Goal: Task Accomplishment & Management: Use online tool/utility

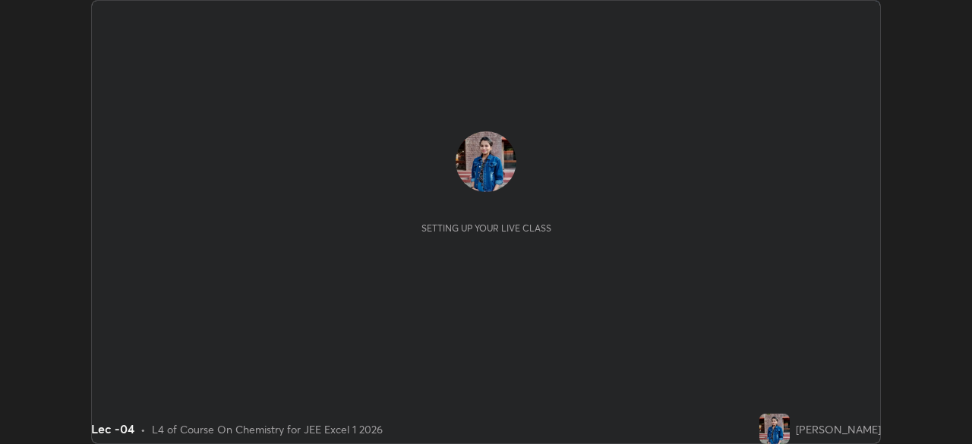
scroll to position [444, 972]
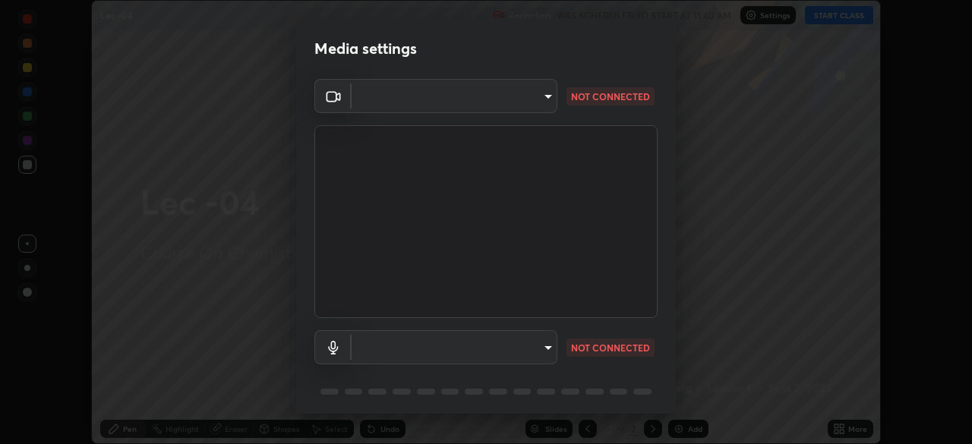
type input "b39c39fa3676aa5d69aadaccdd66f10891f302373f2f417769bad696ffd91bb2"
type input "communications"
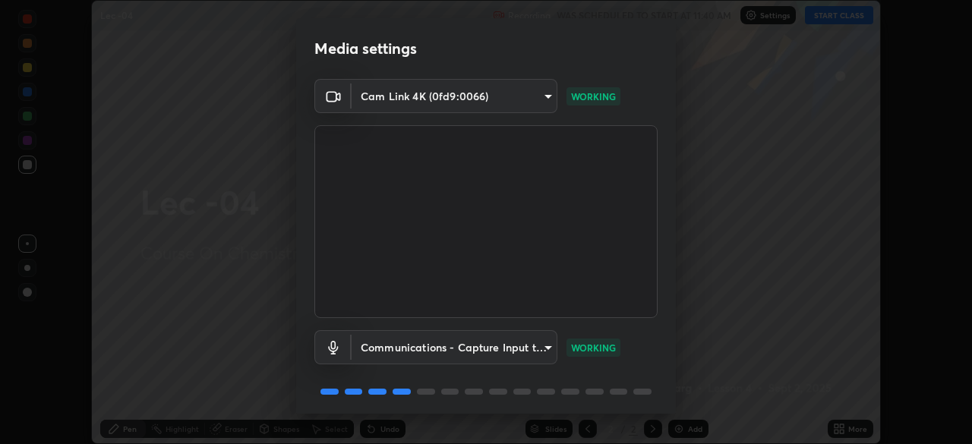
scroll to position [54, 0]
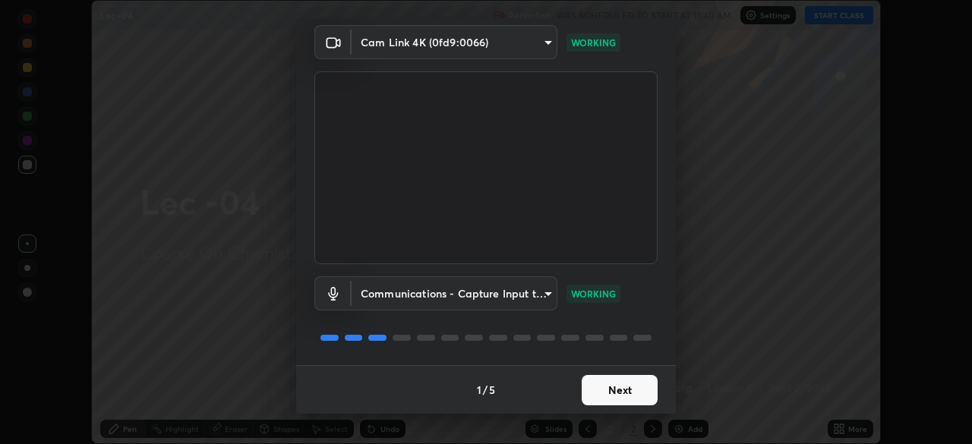
click at [614, 384] on button "Next" at bounding box center [620, 390] width 76 height 30
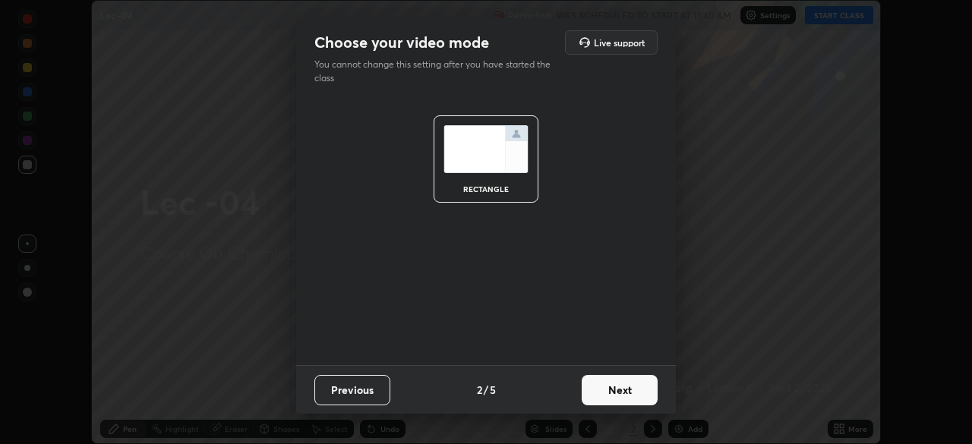
scroll to position [0, 0]
click at [616, 392] on button "Next" at bounding box center [620, 390] width 76 height 30
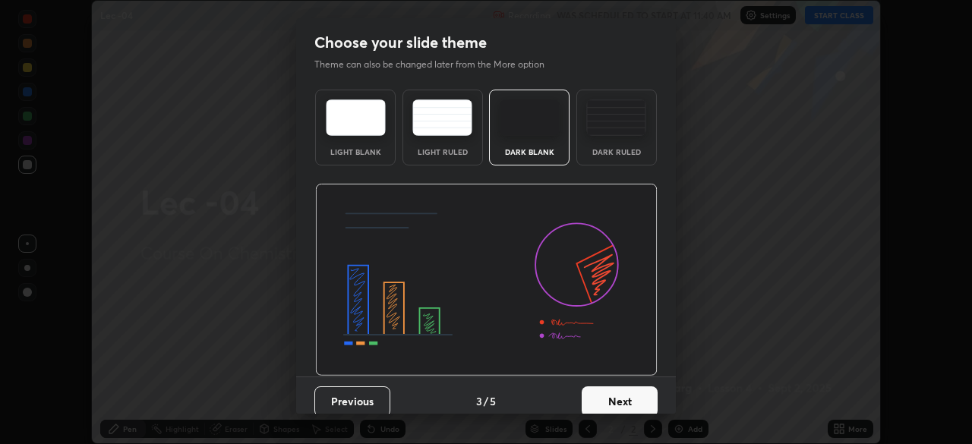
scroll to position [11, 0]
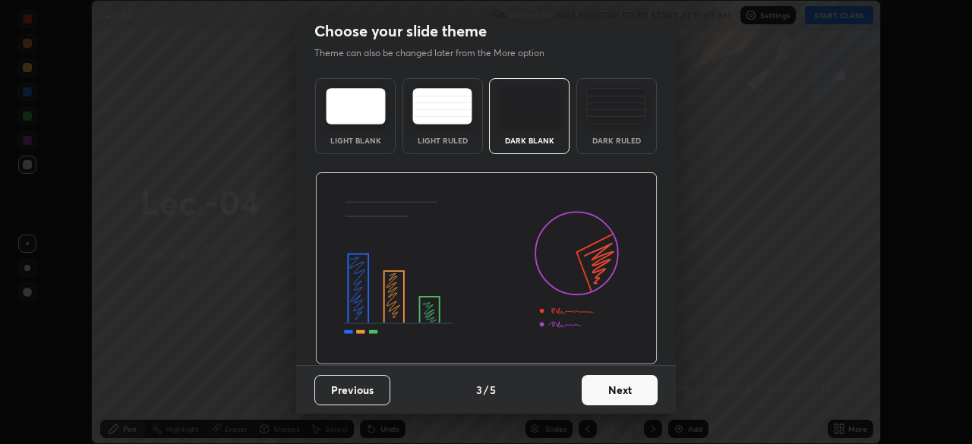
click at [600, 386] on button "Next" at bounding box center [620, 390] width 76 height 30
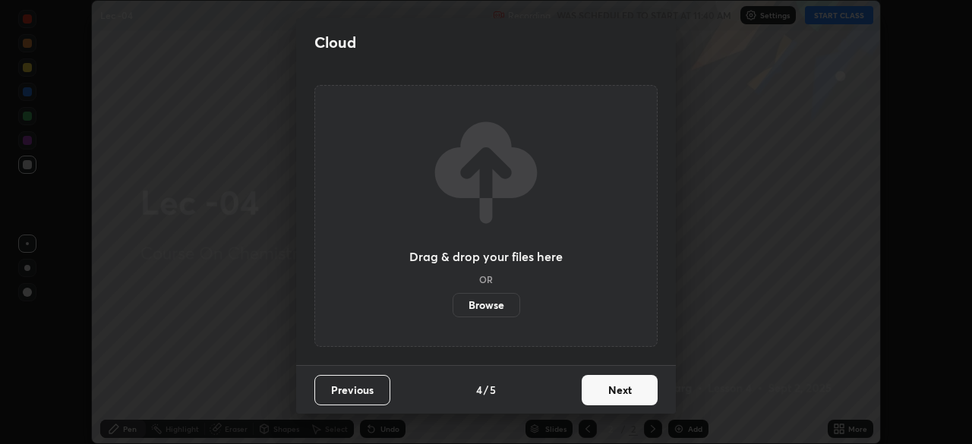
scroll to position [0, 0]
click at [612, 390] on button "Next" at bounding box center [620, 390] width 76 height 30
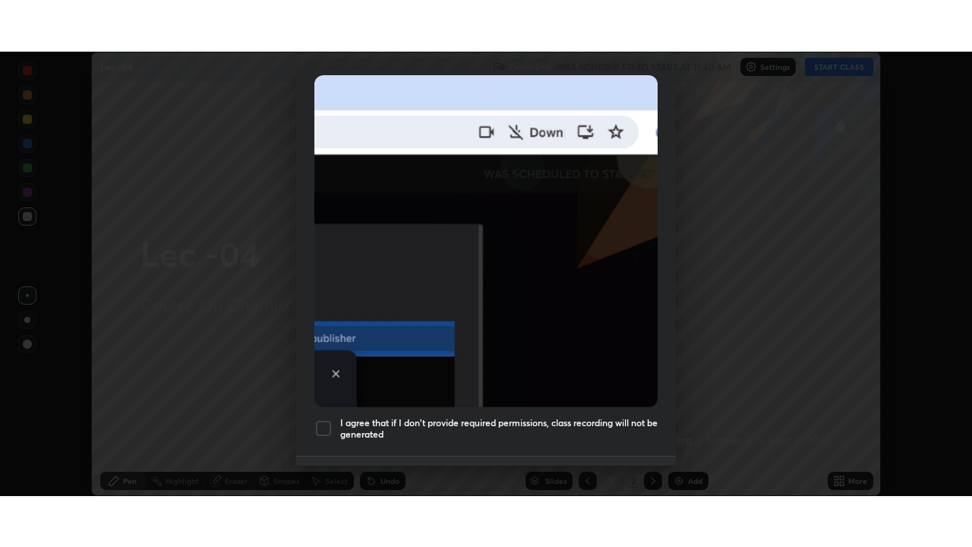
scroll to position [361, 0]
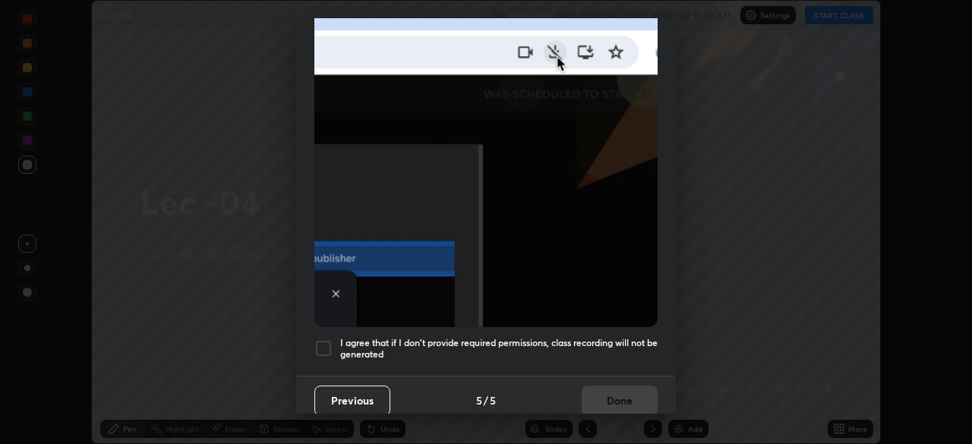
click at [324, 340] on div at bounding box center [324, 349] width 18 height 18
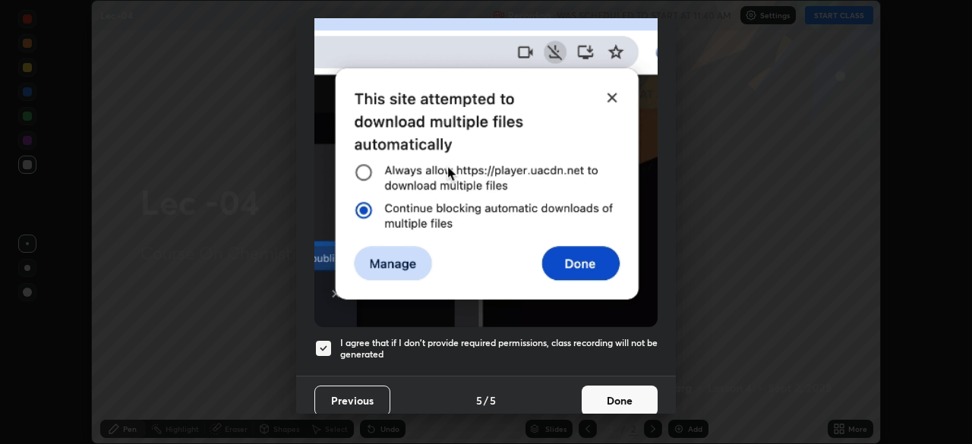
click at [603, 395] on button "Done" at bounding box center [620, 401] width 76 height 30
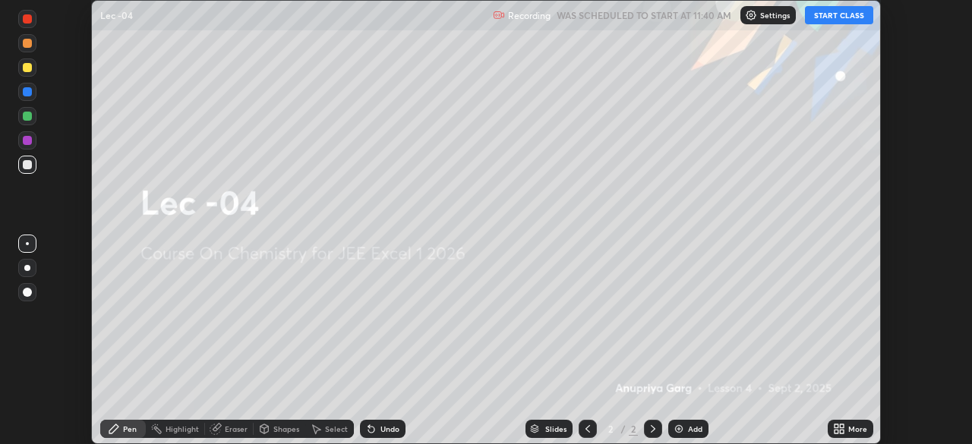
click at [691, 427] on div "Add" at bounding box center [695, 429] width 14 height 8
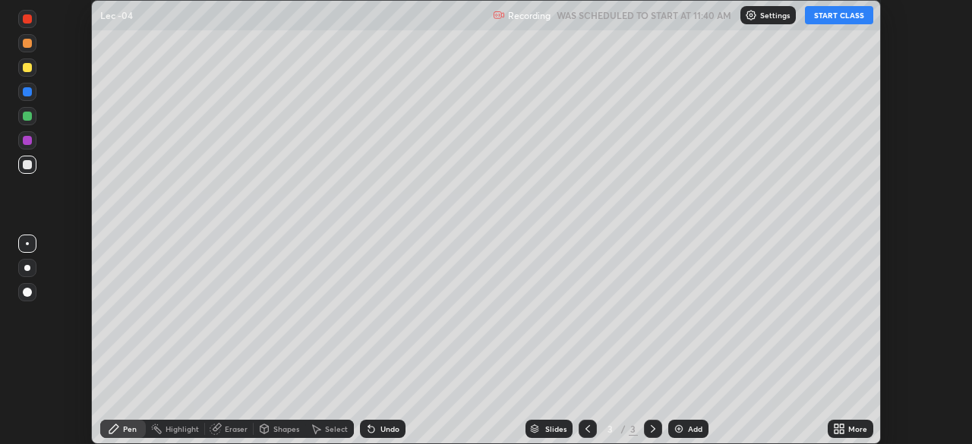
click at [843, 13] on button "START CLASS" at bounding box center [839, 15] width 68 height 18
click at [855, 428] on div "More" at bounding box center [858, 429] width 19 height 8
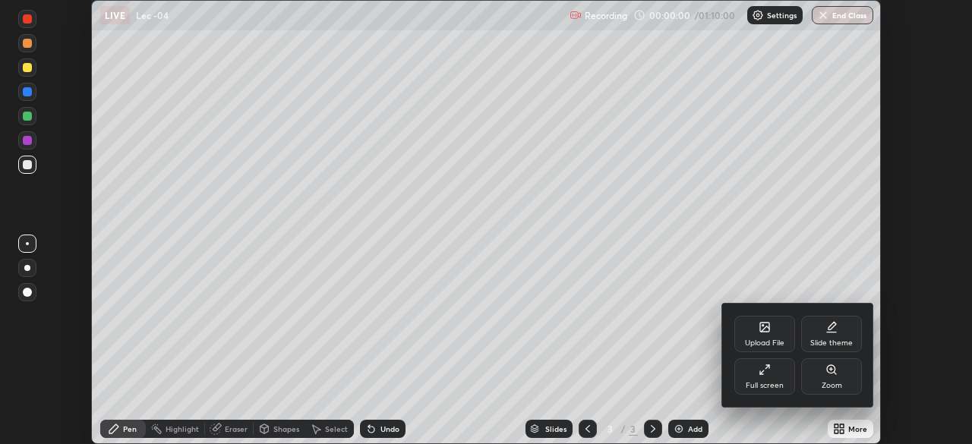
click at [768, 376] on div "Full screen" at bounding box center [765, 377] width 61 height 36
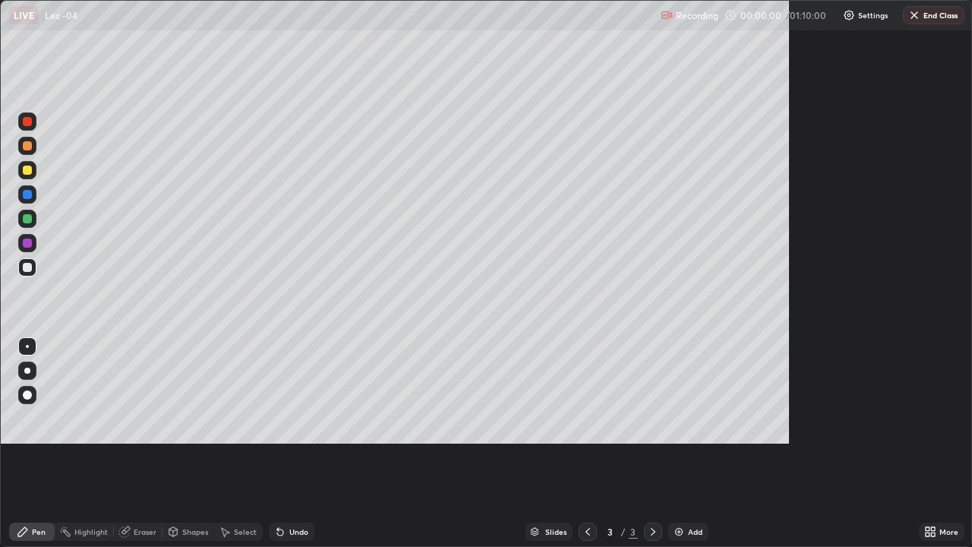
scroll to position [547, 972]
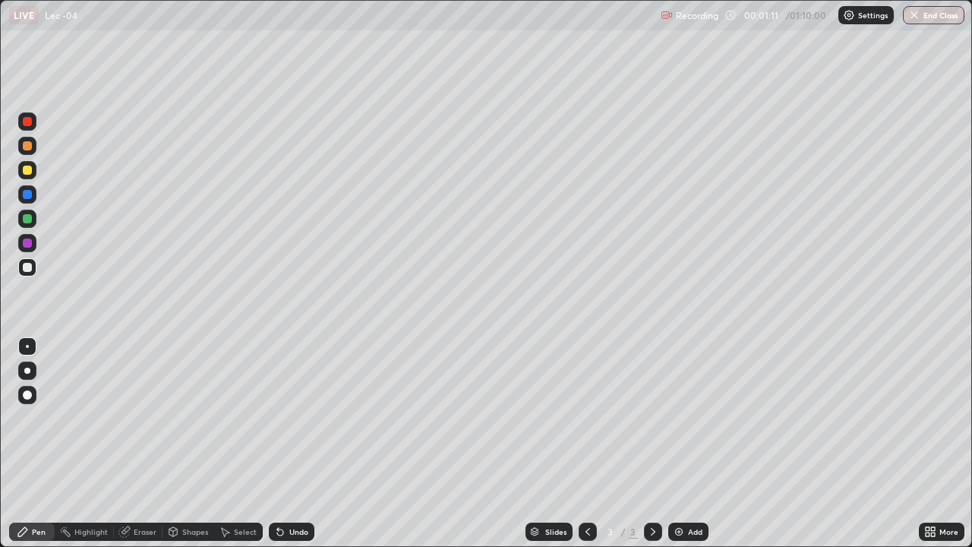
click at [132, 444] on div "Eraser" at bounding box center [138, 532] width 49 height 18
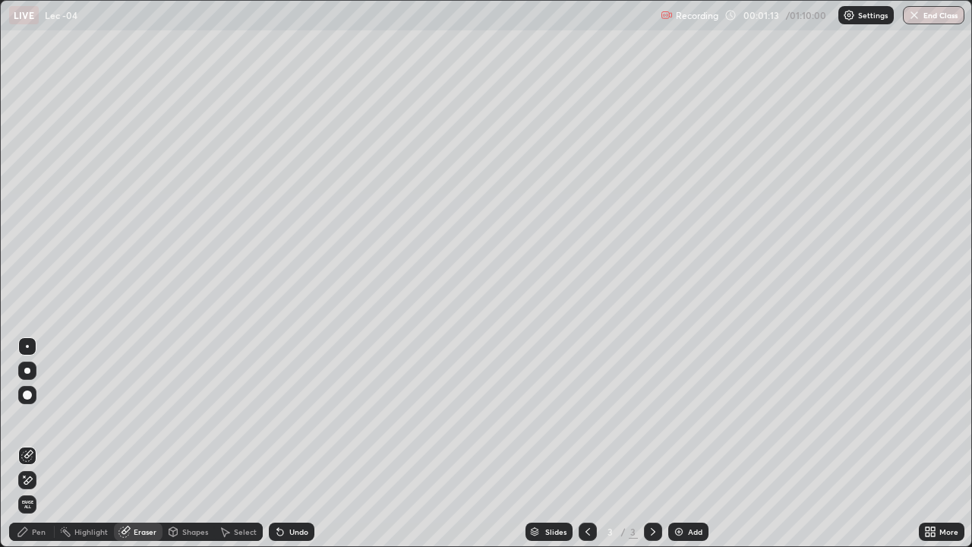
click at [32, 444] on div "Pen" at bounding box center [32, 532] width 46 height 18
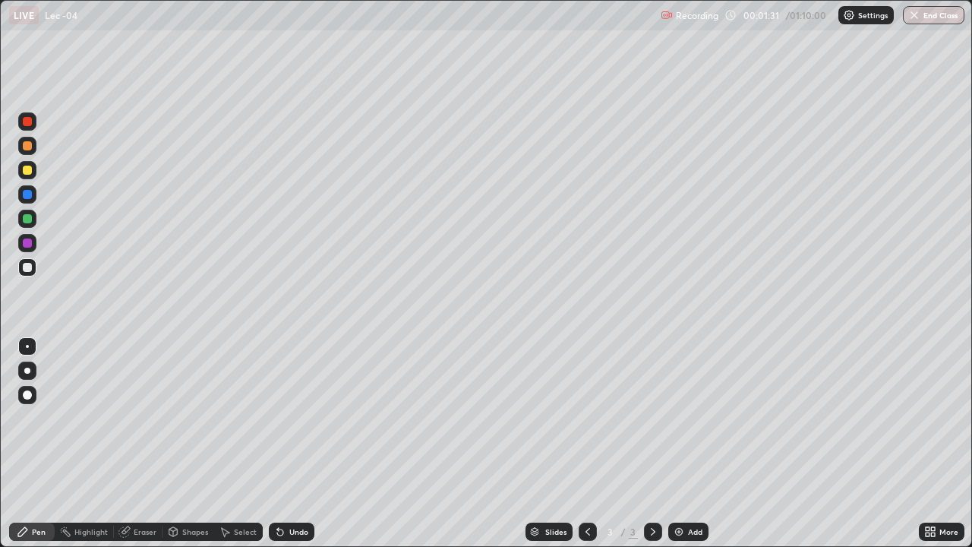
click at [27, 193] on div at bounding box center [27, 194] width 9 height 9
click at [28, 169] on div at bounding box center [27, 170] width 9 height 9
click at [36, 273] on div at bounding box center [27, 267] width 18 height 24
click at [33, 169] on div at bounding box center [27, 170] width 18 height 18
click at [28, 267] on div at bounding box center [27, 267] width 9 height 9
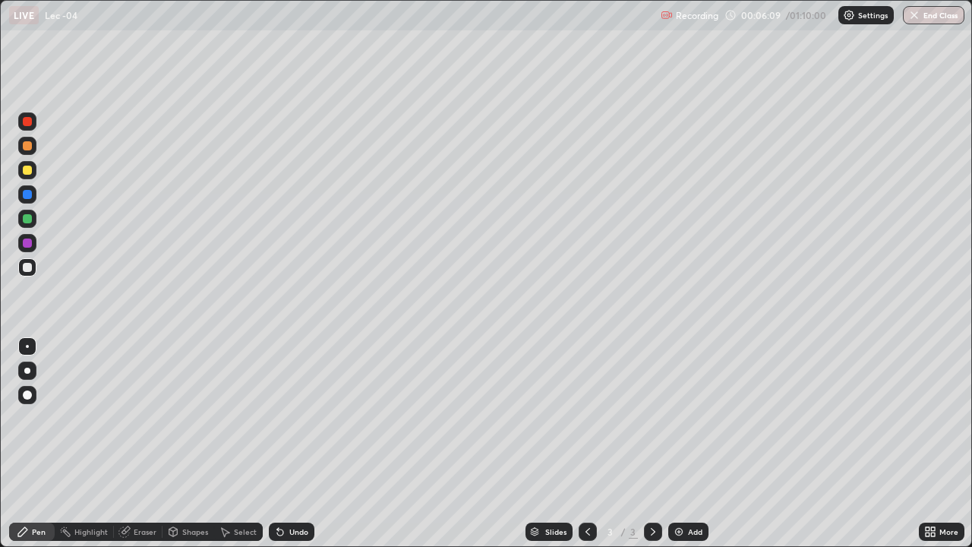
click at [130, 444] on div "Eraser" at bounding box center [138, 532] width 49 height 18
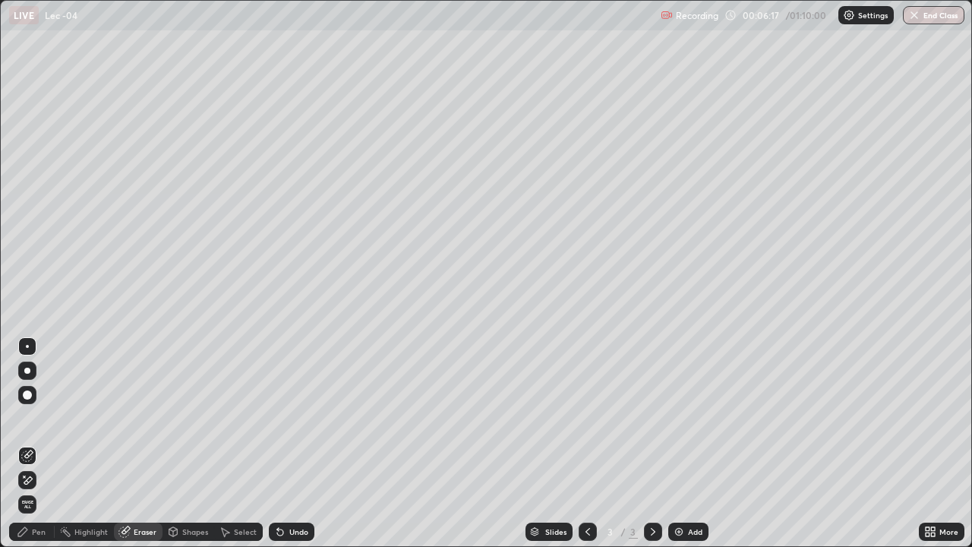
click at [37, 444] on div "Pen" at bounding box center [39, 532] width 14 height 8
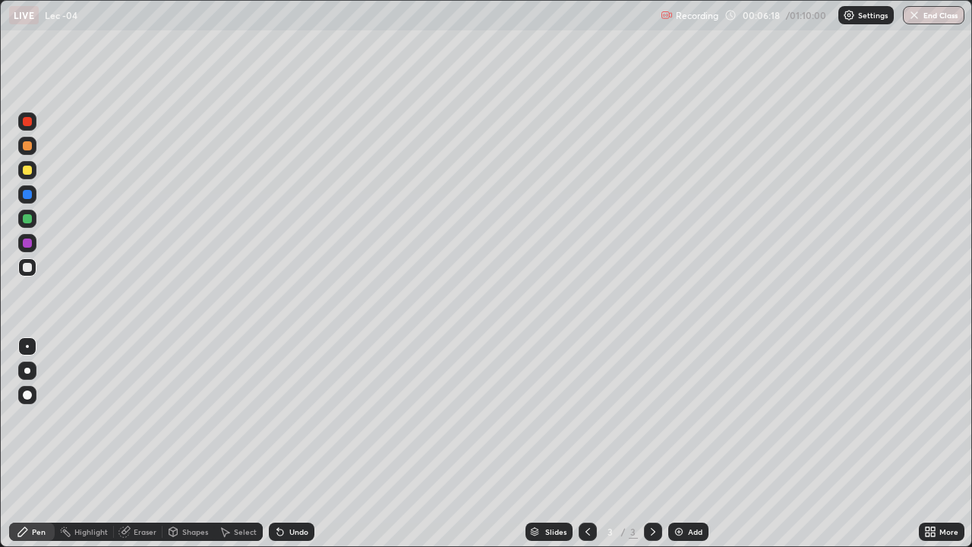
click at [182, 444] on div "Shapes" at bounding box center [195, 532] width 26 height 8
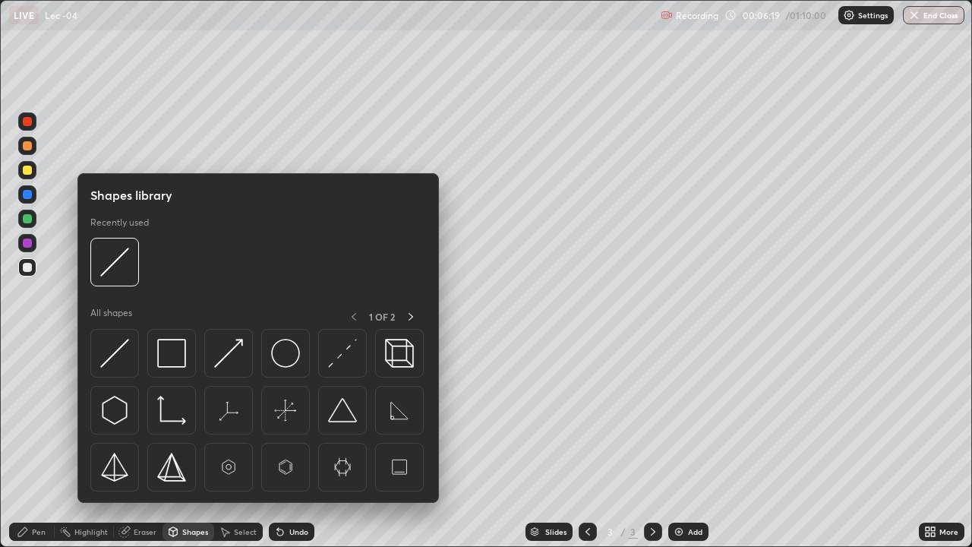
click at [237, 444] on div "Select" at bounding box center [245, 532] width 23 height 8
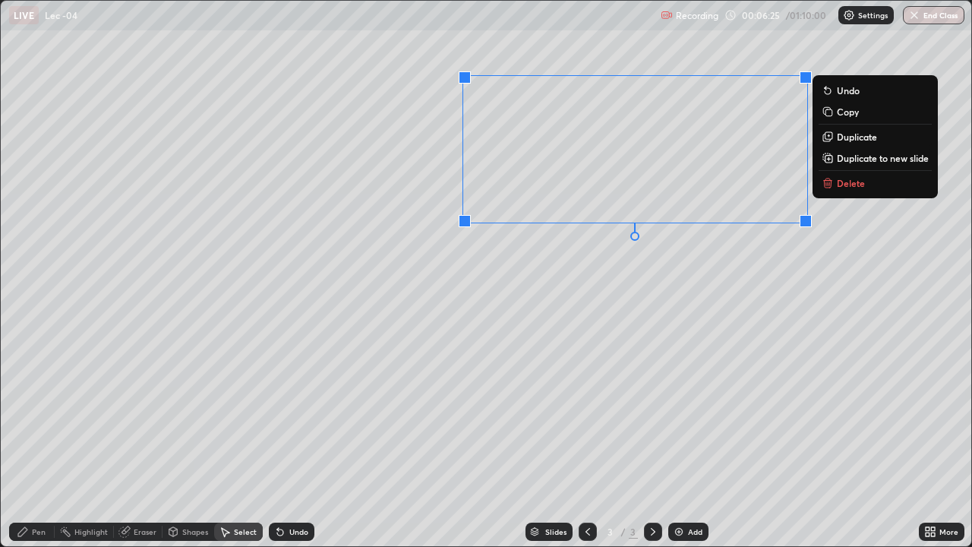
click at [519, 303] on div "0 ° Undo Copy Duplicate Duplicate to new slide Delete" at bounding box center [486, 273] width 971 height 545
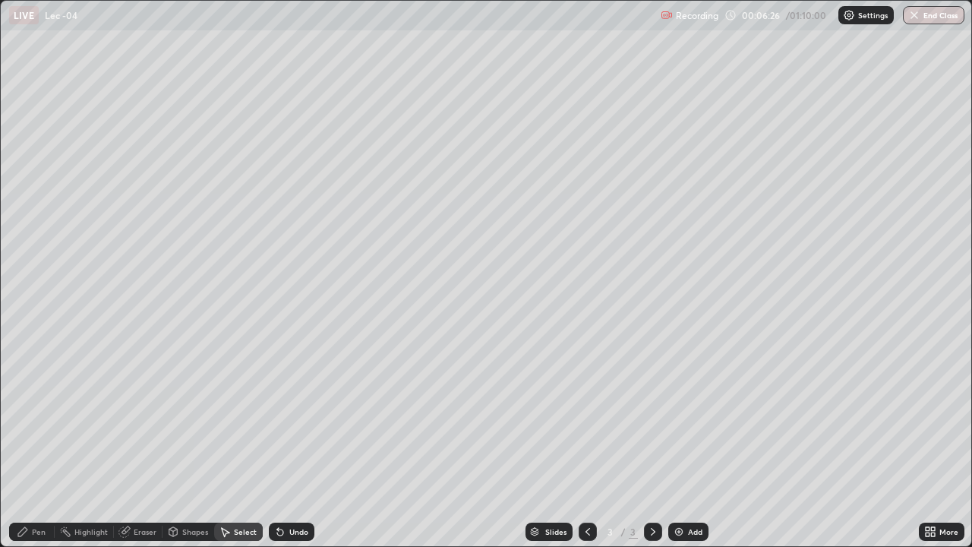
click at [34, 444] on div "Pen" at bounding box center [39, 532] width 14 height 8
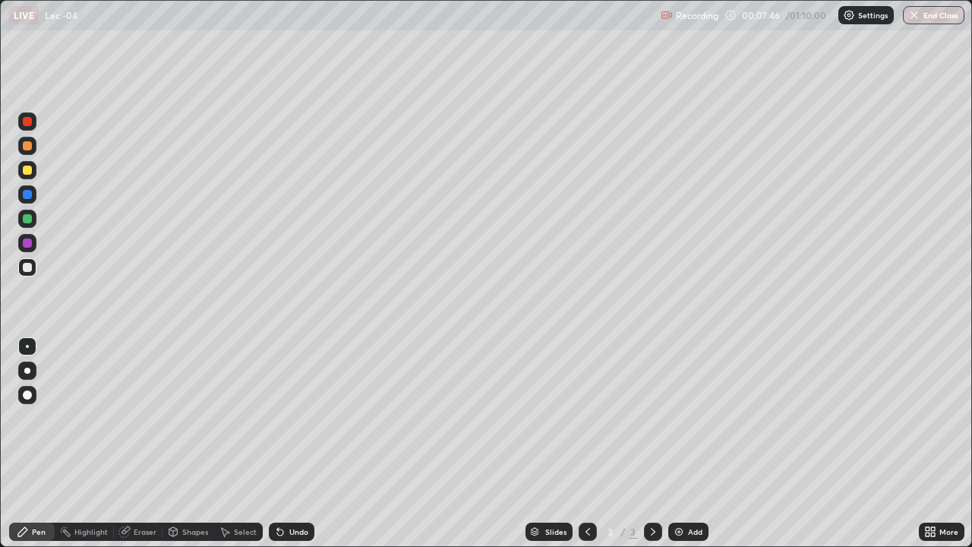
click at [135, 444] on div "Eraser" at bounding box center [145, 532] width 23 height 8
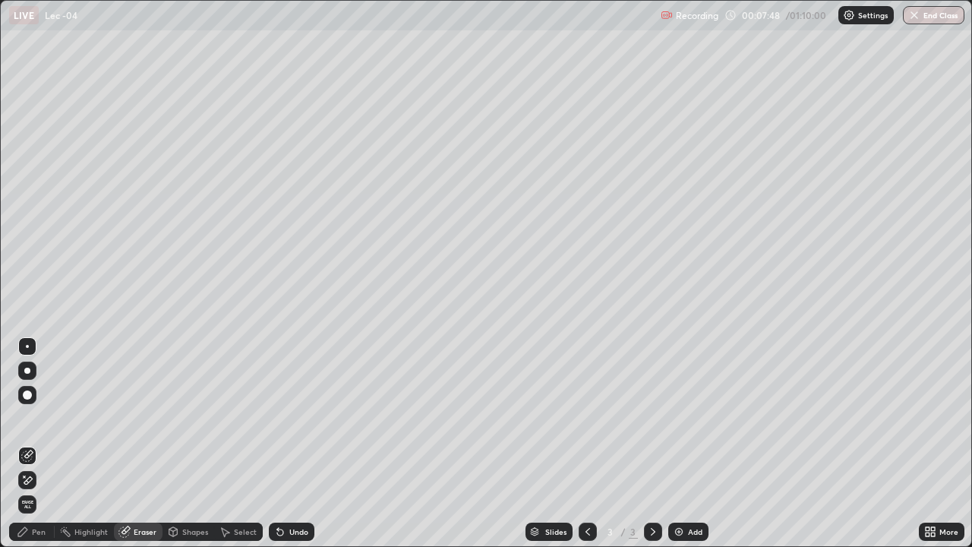
click at [30, 444] on div "Pen" at bounding box center [32, 532] width 46 height 18
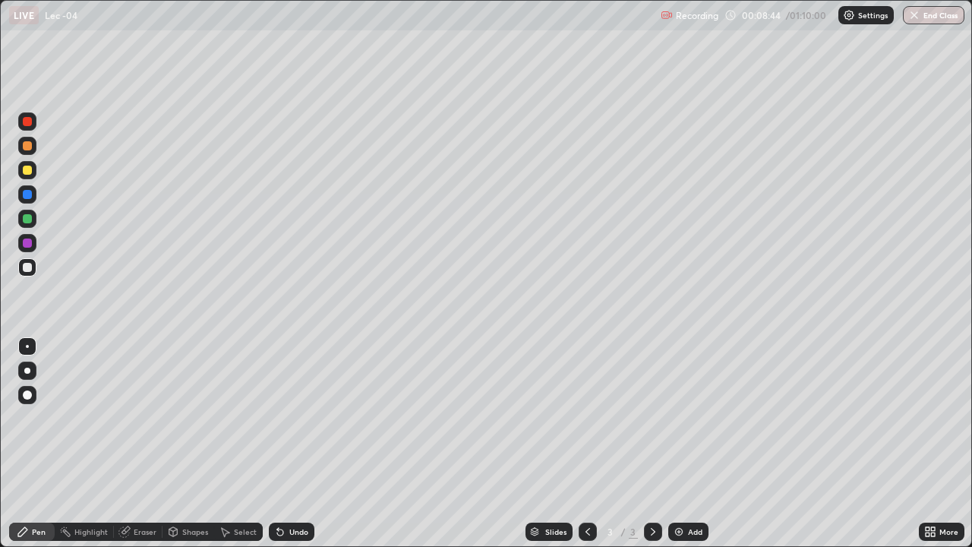
click at [26, 169] on div at bounding box center [27, 170] width 9 height 9
click at [681, 444] on img at bounding box center [679, 532] width 12 height 12
click at [28, 267] on div at bounding box center [27, 267] width 9 height 9
click at [138, 444] on div "Eraser" at bounding box center [138, 532] width 49 height 18
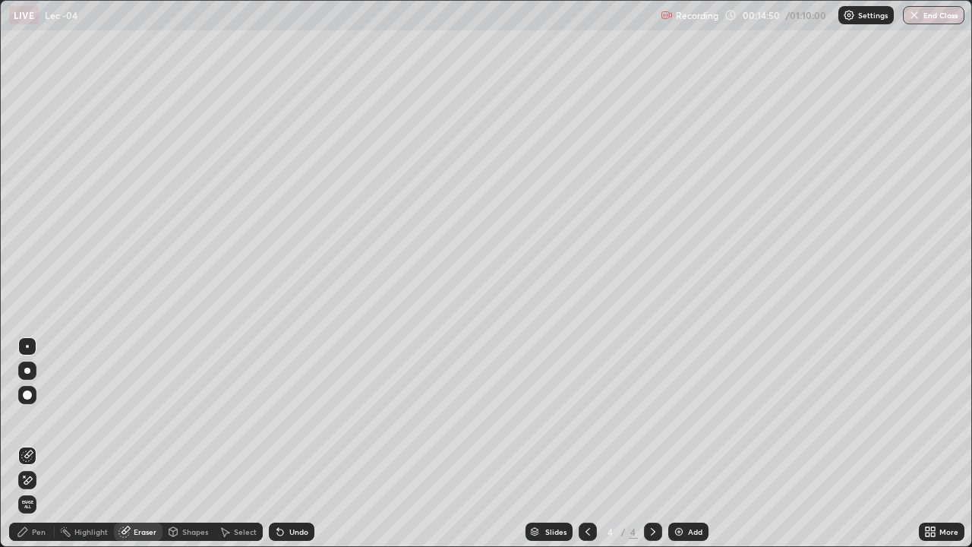
click at [40, 444] on div "Pen" at bounding box center [39, 532] width 14 height 8
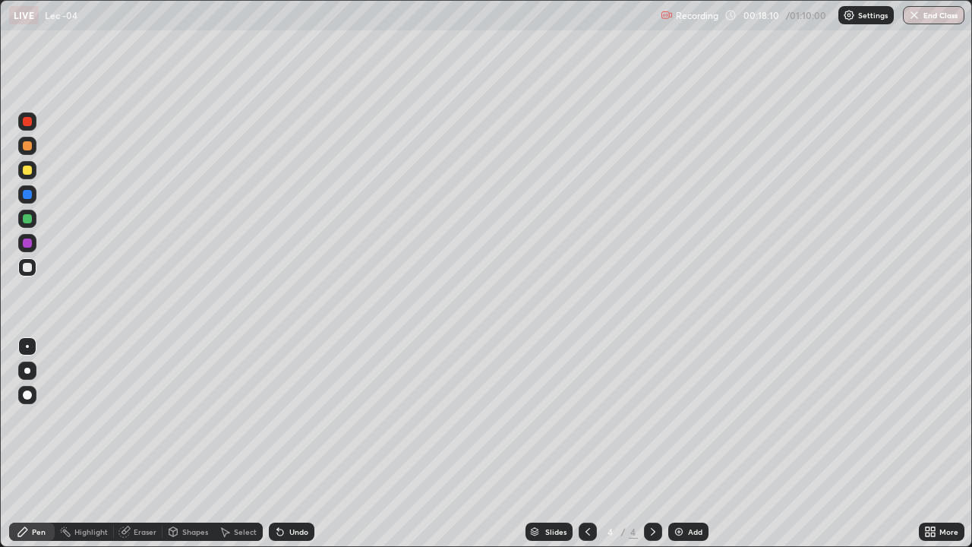
click at [30, 239] on div at bounding box center [27, 243] width 9 height 9
click at [688, 444] on div "Add" at bounding box center [689, 532] width 40 height 18
click at [28, 267] on div at bounding box center [27, 267] width 9 height 9
click at [28, 170] on div at bounding box center [27, 170] width 9 height 9
click at [134, 444] on div "Eraser" at bounding box center [145, 532] width 23 height 8
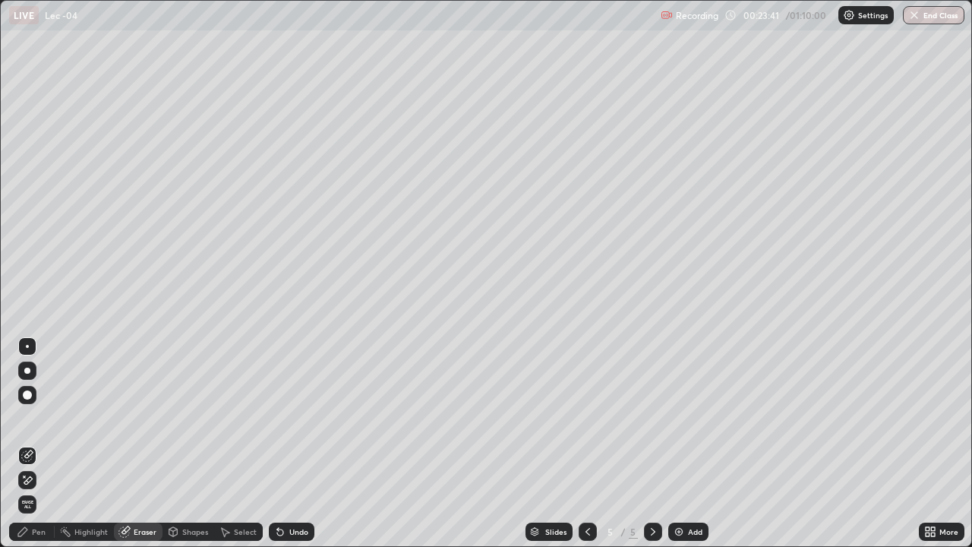
click at [30, 444] on div "Pen" at bounding box center [32, 532] width 46 height 18
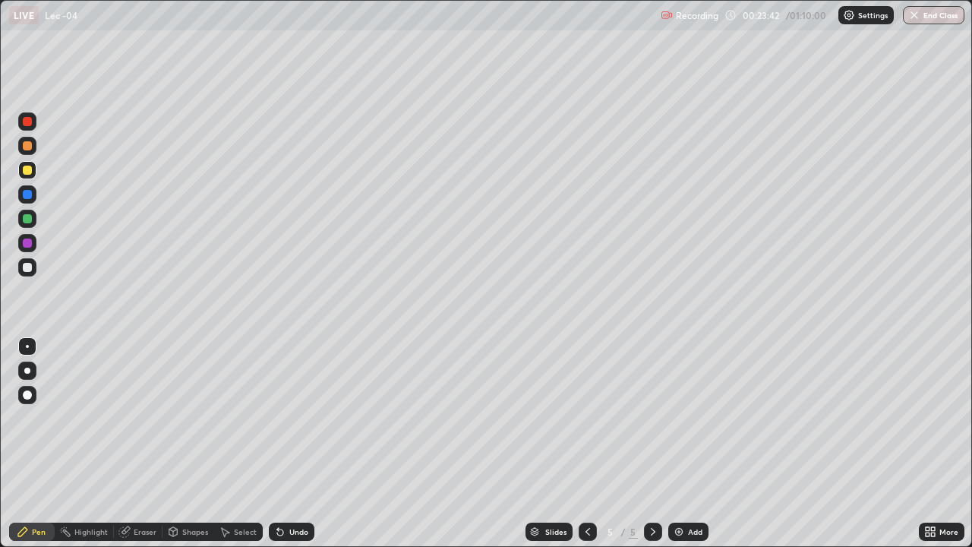
click at [29, 269] on div at bounding box center [27, 267] width 9 height 9
click at [679, 444] on div "Add" at bounding box center [689, 532] width 40 height 18
click at [30, 167] on div at bounding box center [27, 170] width 9 height 9
click at [586, 444] on icon at bounding box center [588, 532] width 12 height 12
click at [152, 444] on div "Eraser" at bounding box center [145, 532] width 23 height 8
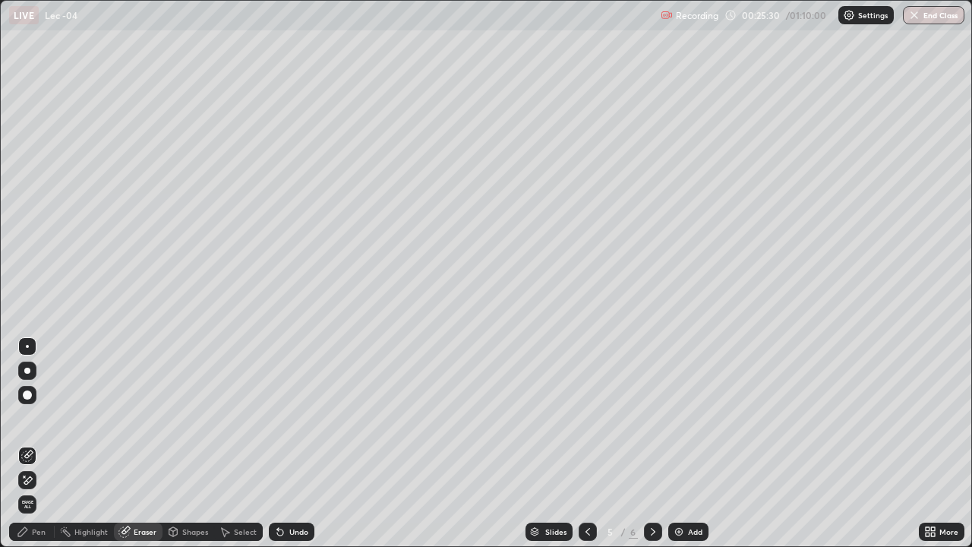
click at [653, 444] on icon at bounding box center [653, 532] width 12 height 12
click at [682, 444] on img at bounding box center [679, 532] width 12 height 12
click at [31, 444] on div "Pen" at bounding box center [32, 532] width 46 height 18
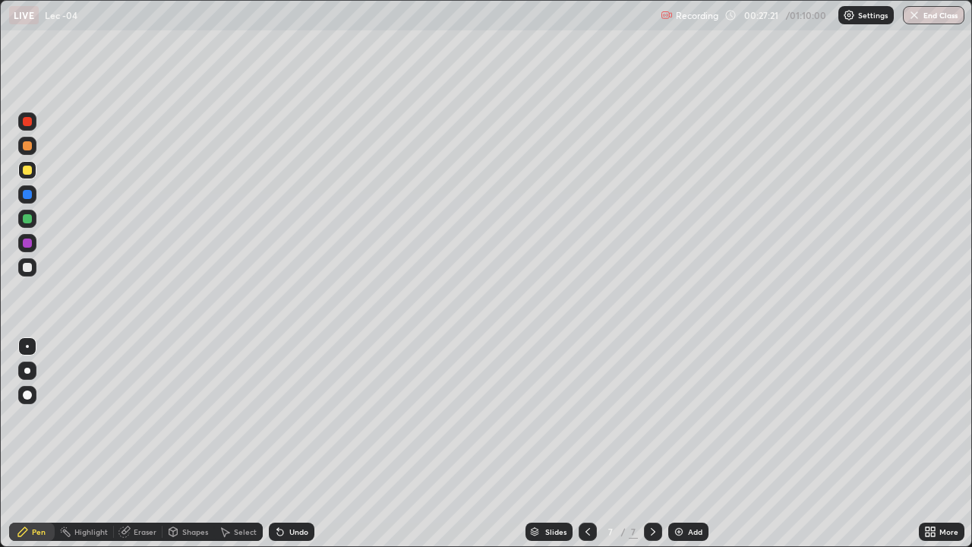
click at [29, 171] on div at bounding box center [27, 170] width 9 height 9
click at [141, 444] on div "Eraser" at bounding box center [138, 532] width 49 height 18
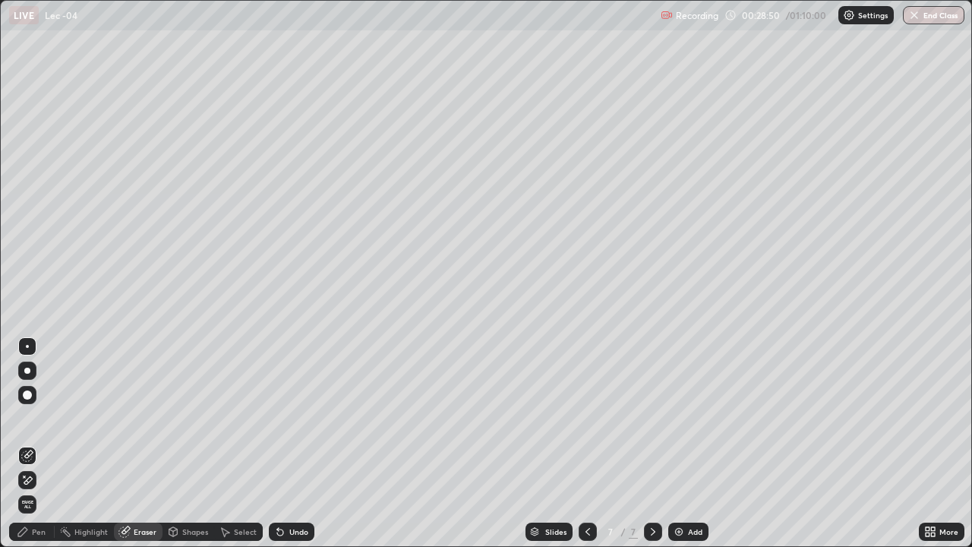
click at [29, 444] on icon at bounding box center [23, 532] width 12 height 12
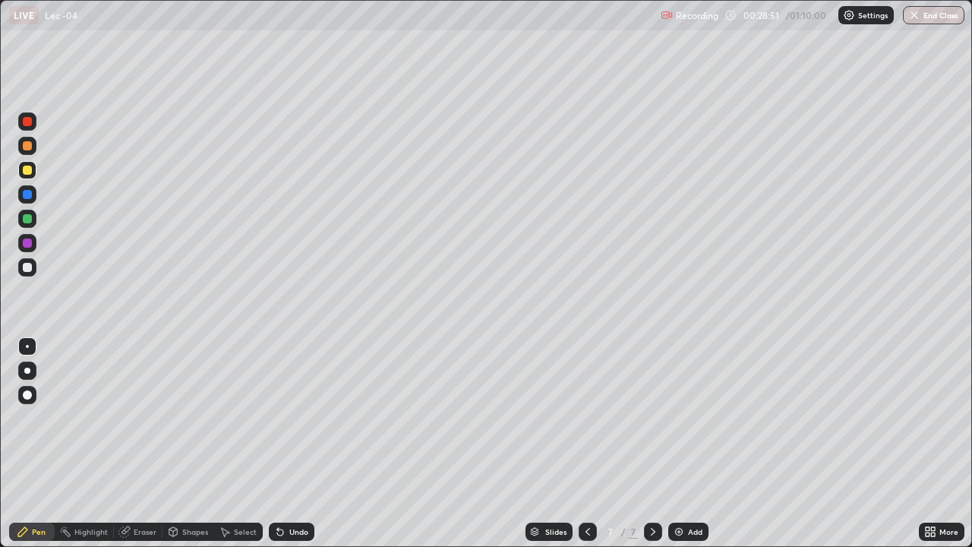
click at [31, 264] on div at bounding box center [27, 267] width 9 height 9
click at [693, 444] on div "Add" at bounding box center [695, 532] width 14 height 8
click at [586, 444] on icon at bounding box center [588, 532] width 12 height 12
click at [679, 444] on img at bounding box center [679, 532] width 12 height 12
click at [585, 444] on icon at bounding box center [588, 532] width 12 height 12
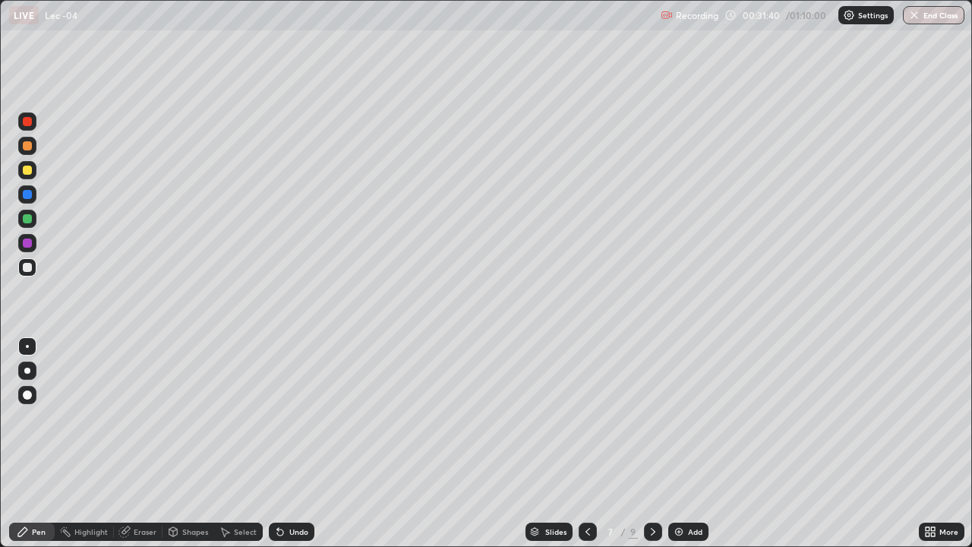
click at [583, 444] on div at bounding box center [588, 532] width 18 height 30
click at [644, 444] on div at bounding box center [653, 532] width 18 height 18
click at [647, 444] on icon at bounding box center [653, 532] width 12 height 12
click at [649, 444] on icon at bounding box center [653, 532] width 12 height 12
click at [31, 169] on div at bounding box center [27, 170] width 9 height 9
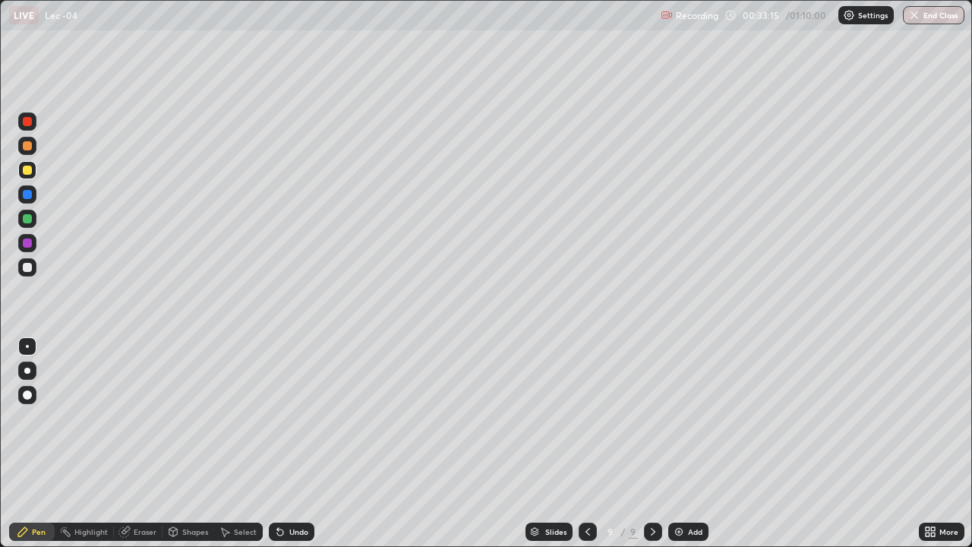
click at [141, 444] on div "Eraser" at bounding box center [145, 532] width 23 height 8
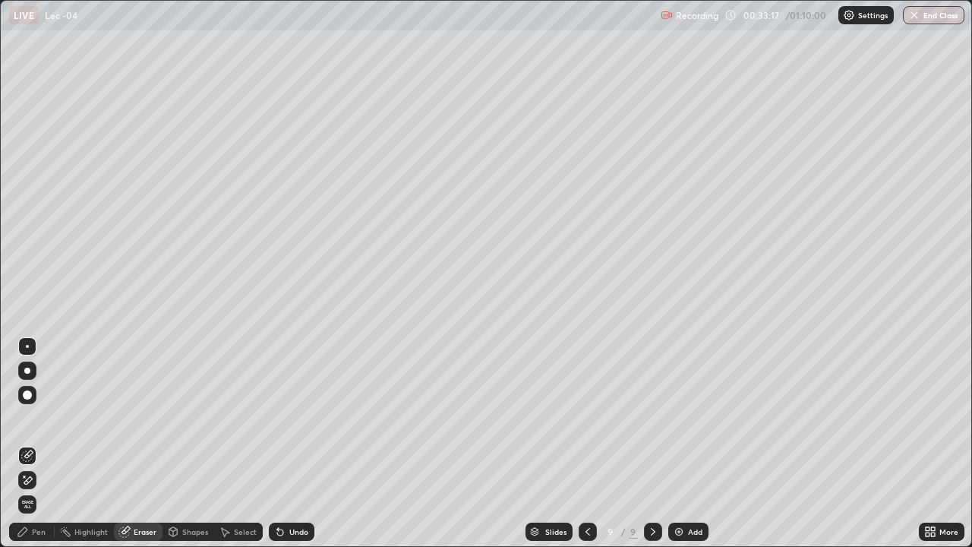
click at [45, 444] on div "Pen" at bounding box center [39, 532] width 14 height 8
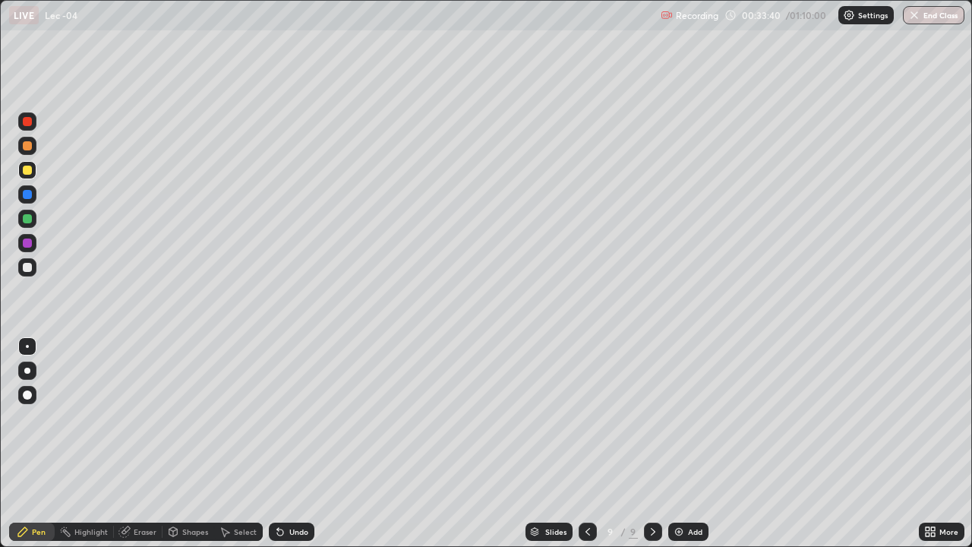
click at [130, 444] on icon at bounding box center [125, 532] width 12 height 12
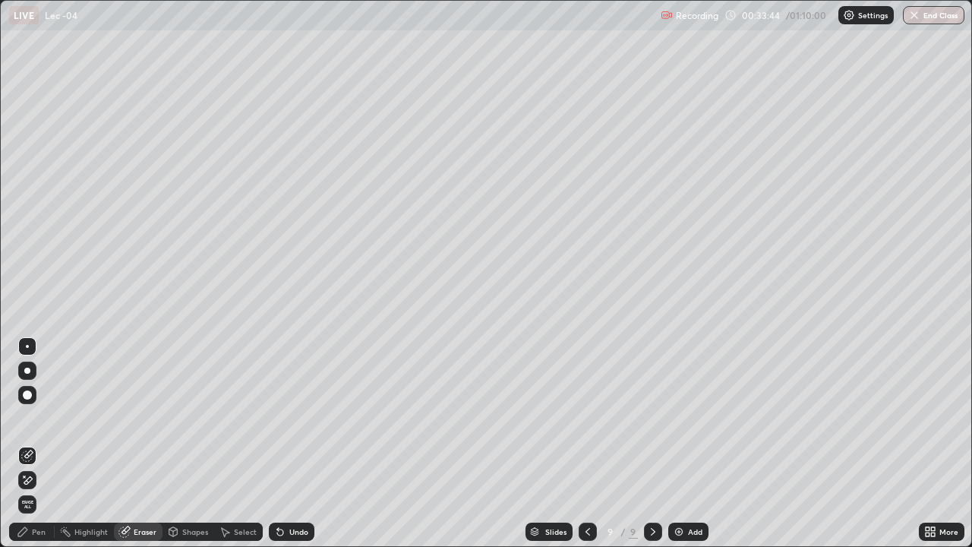
click at [27, 444] on icon at bounding box center [23, 532] width 12 height 12
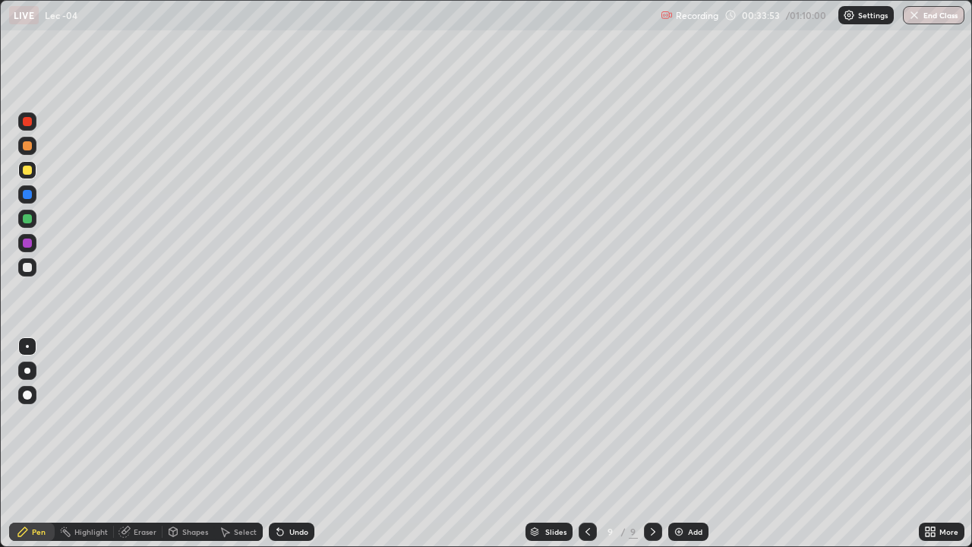
click at [31, 267] on div at bounding box center [27, 267] width 9 height 9
click at [691, 444] on div "Add" at bounding box center [695, 532] width 14 height 8
click at [30, 145] on div at bounding box center [27, 145] width 9 height 9
click at [30, 270] on div at bounding box center [27, 267] width 9 height 9
click at [141, 444] on div "Eraser" at bounding box center [145, 532] width 23 height 8
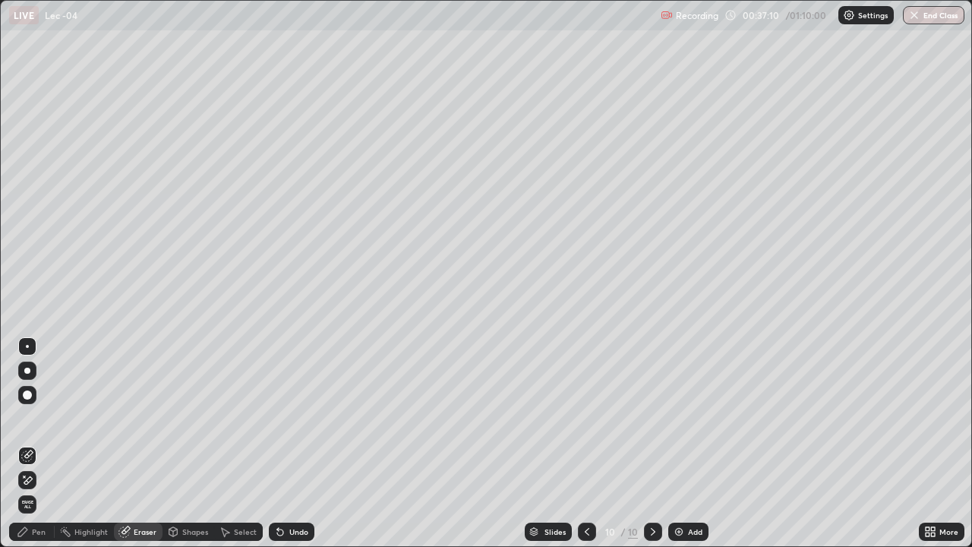
click at [33, 444] on div "Pen" at bounding box center [39, 532] width 14 height 8
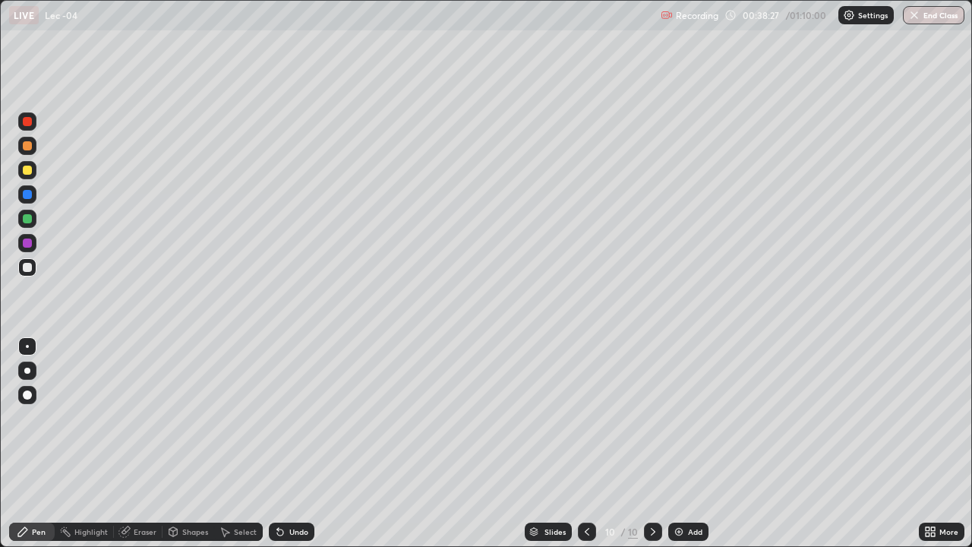
click at [43, 311] on div "Erase all" at bounding box center [27, 273] width 36 height 486
click at [43, 315] on div "Erase all" at bounding box center [27, 273] width 36 height 486
click at [0, 330] on div "Setting up your live class" at bounding box center [486, 273] width 972 height 547
click at [122, 444] on icon at bounding box center [124, 532] width 10 height 10
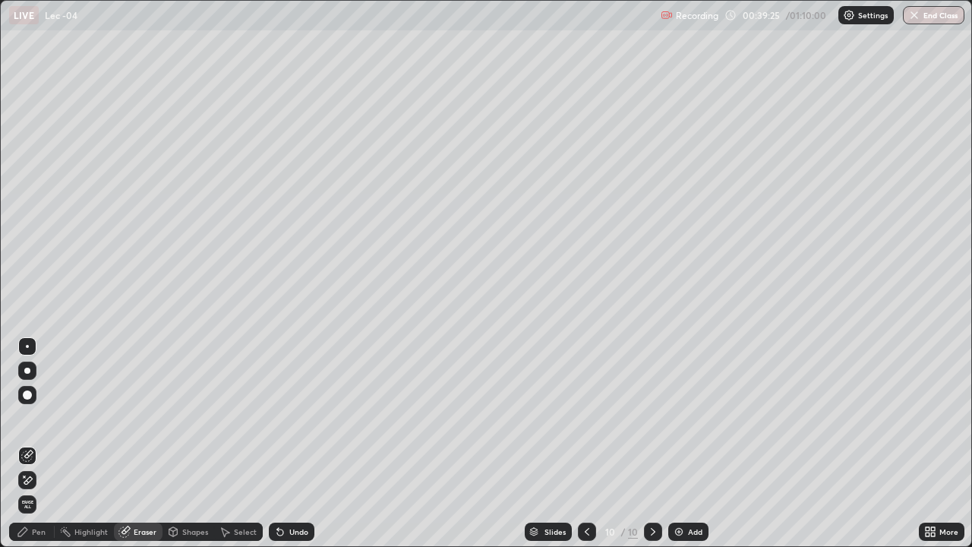
click at [35, 444] on div "Pen" at bounding box center [39, 532] width 14 height 8
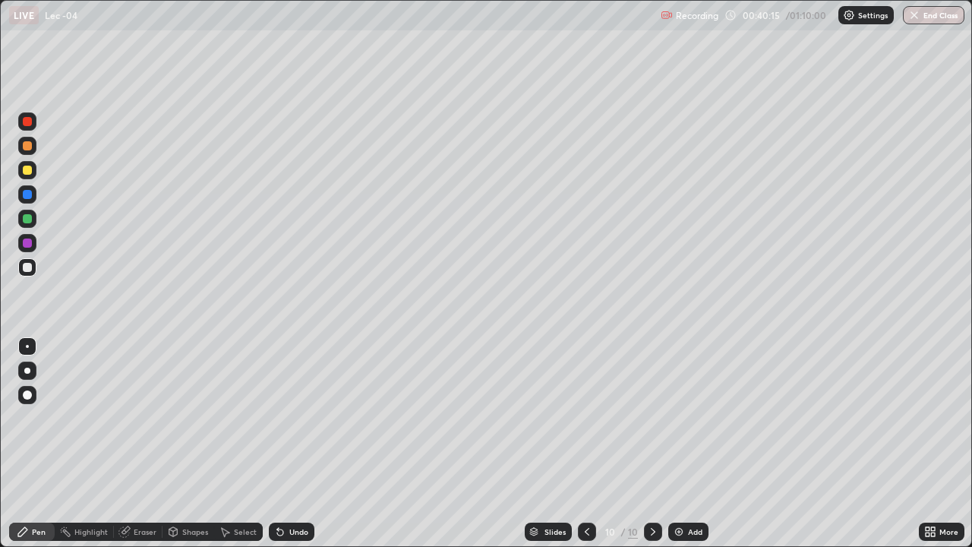
click at [138, 444] on div "Eraser" at bounding box center [145, 532] width 23 height 8
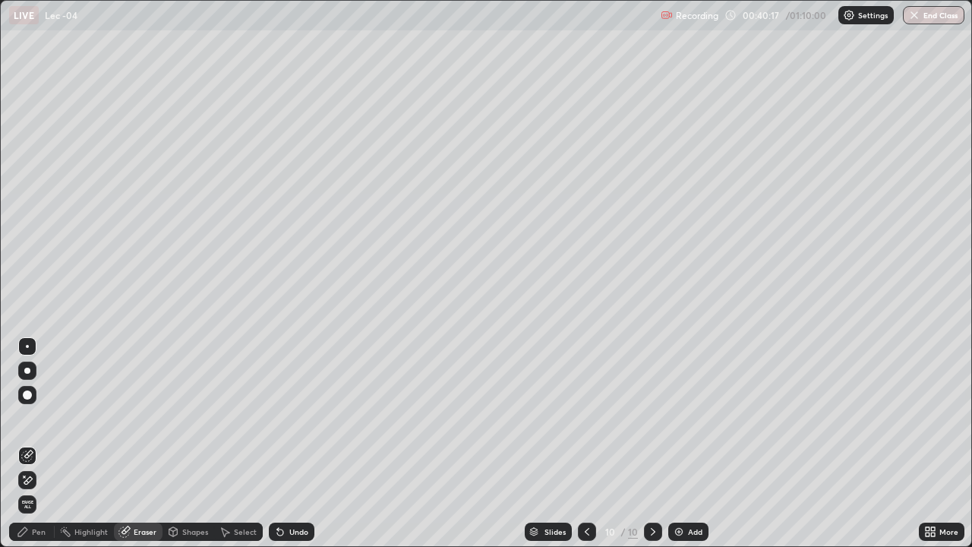
click at [36, 444] on div "Pen" at bounding box center [39, 532] width 14 height 8
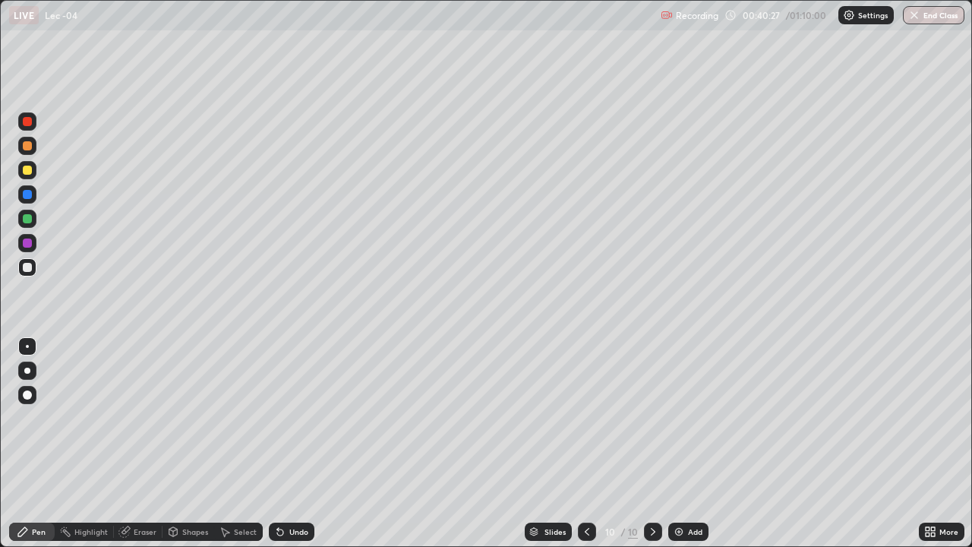
click at [145, 444] on div "Eraser" at bounding box center [138, 532] width 49 height 18
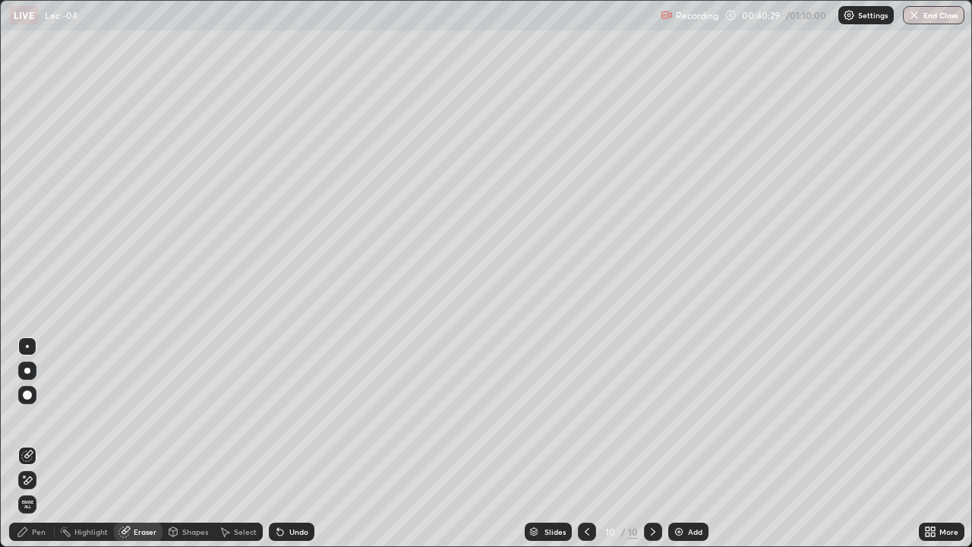
click at [40, 444] on div "Pen" at bounding box center [39, 532] width 14 height 8
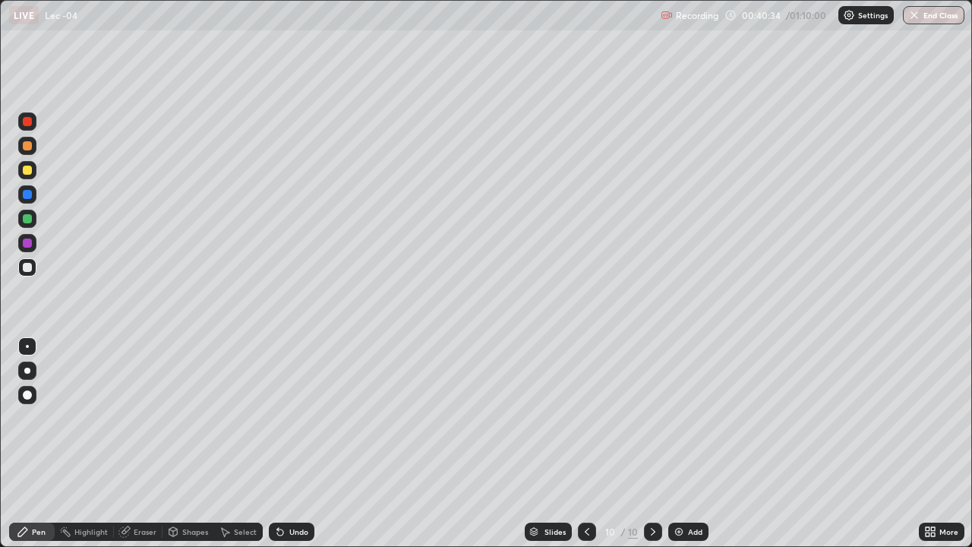
click at [145, 444] on div "Eraser" at bounding box center [138, 532] width 49 height 18
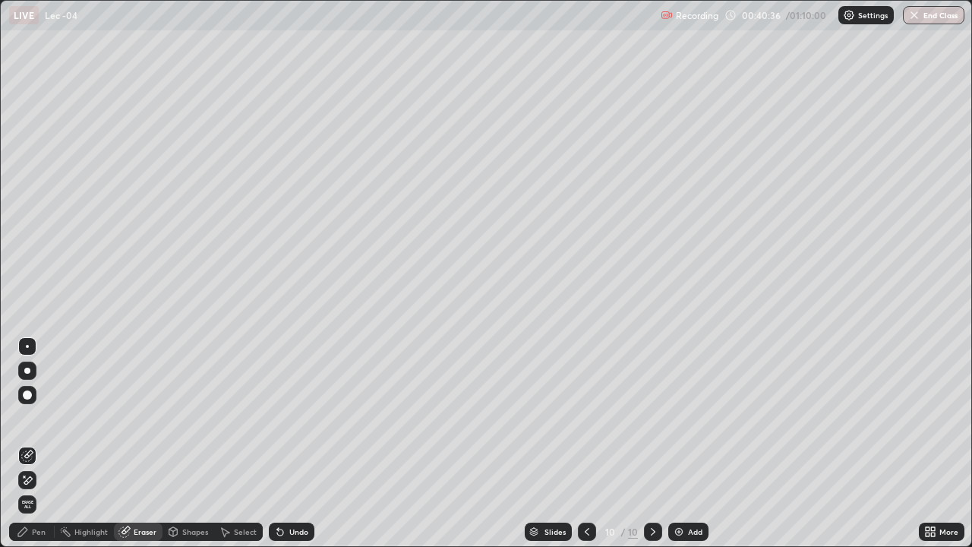
click at [34, 444] on div "Pen" at bounding box center [39, 532] width 14 height 8
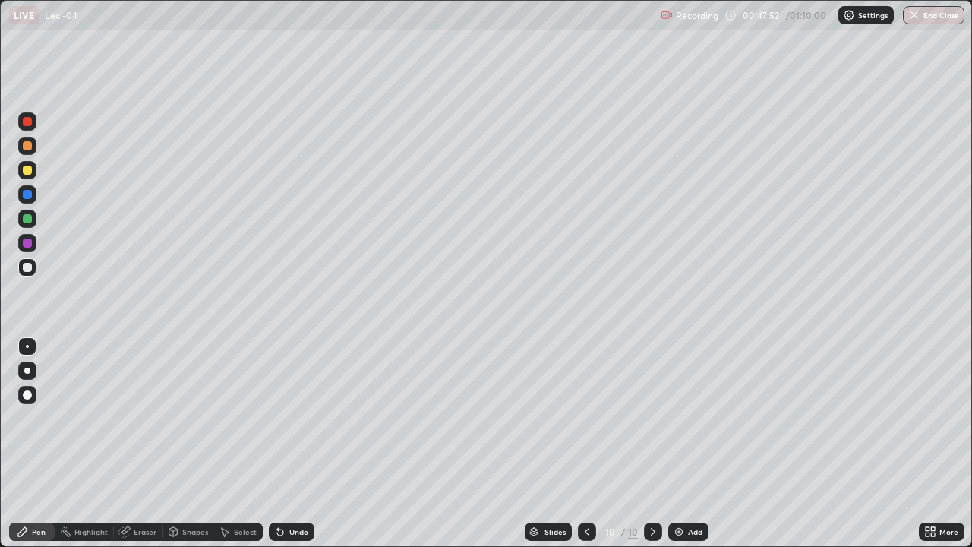
click at [680, 444] on img at bounding box center [679, 532] width 12 height 12
click at [141, 444] on div "Eraser" at bounding box center [145, 532] width 23 height 8
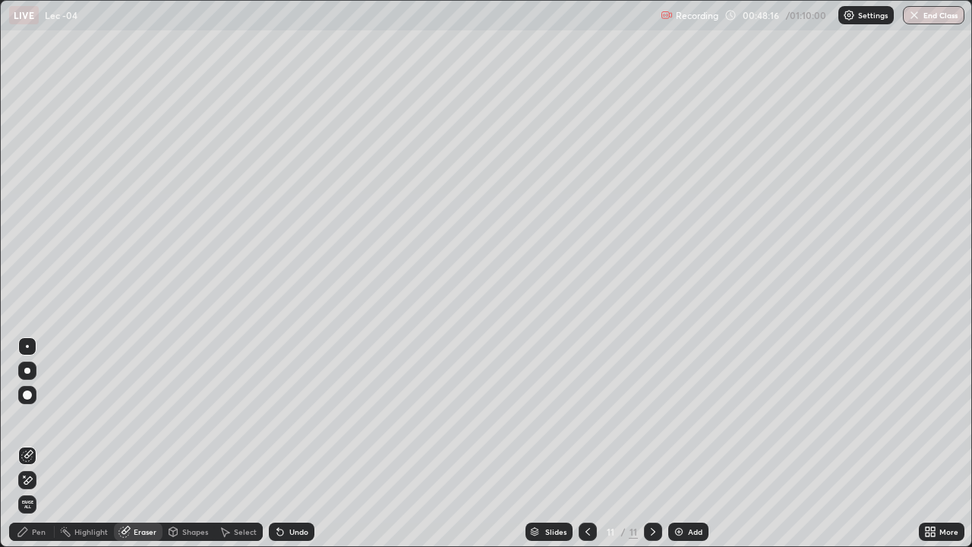
click at [30, 444] on div "Pen" at bounding box center [32, 532] width 46 height 18
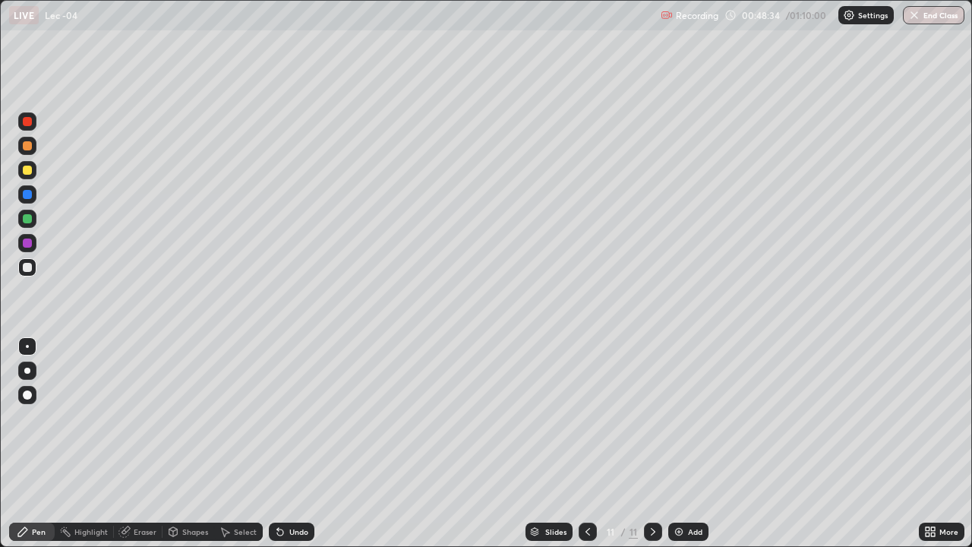
click at [144, 444] on div "Eraser" at bounding box center [145, 532] width 23 height 8
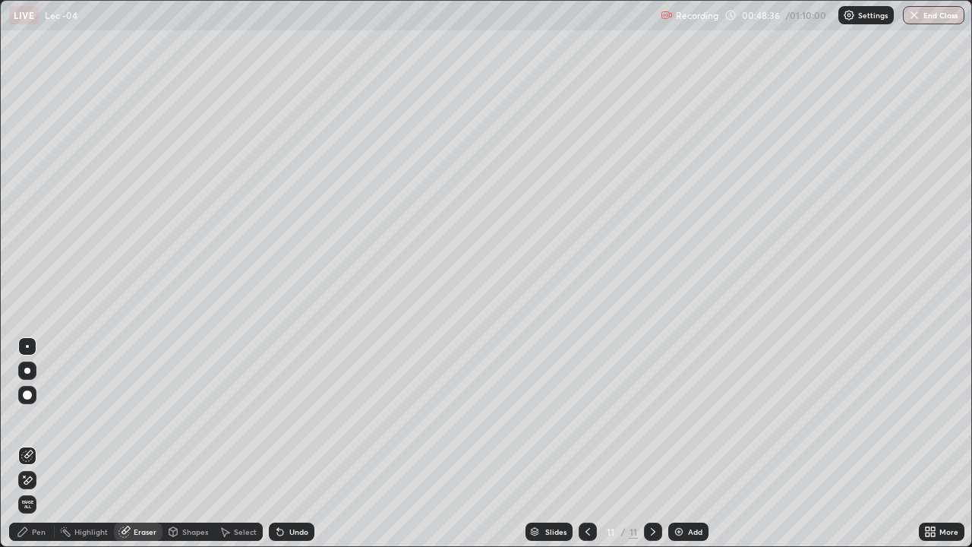
click at [36, 444] on div "Pen" at bounding box center [32, 532] width 46 height 18
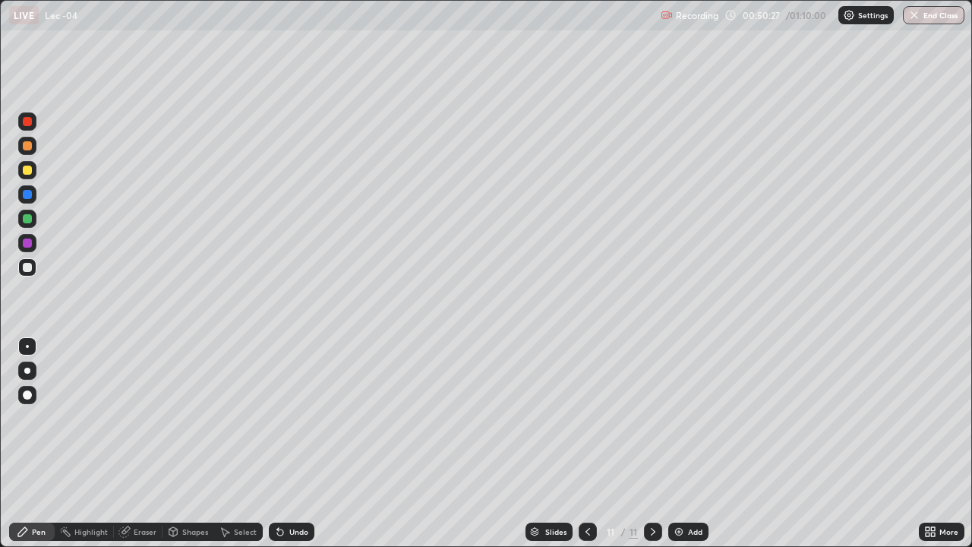
click at [33, 169] on div at bounding box center [27, 170] width 18 height 18
click at [28, 273] on div at bounding box center [27, 267] width 18 height 18
click at [138, 444] on div "Eraser" at bounding box center [138, 532] width 49 height 18
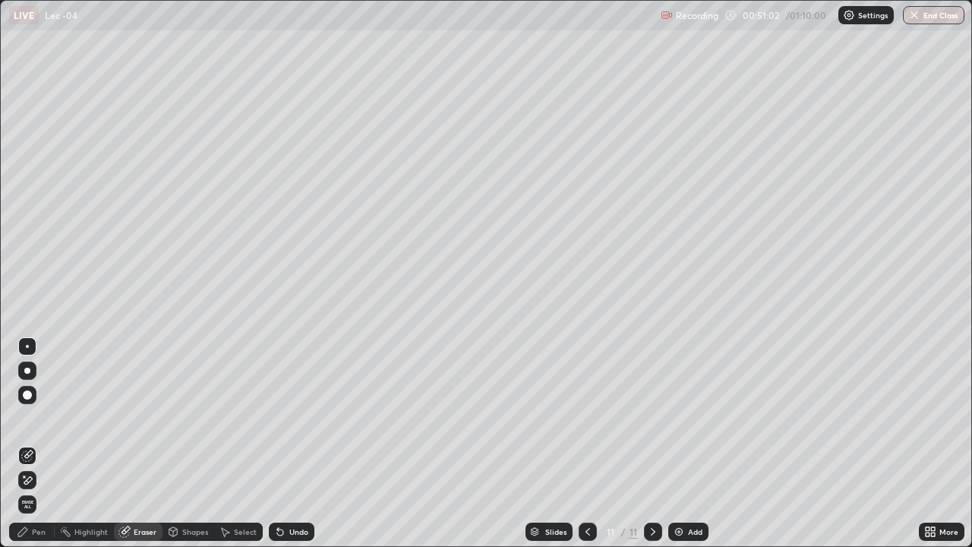
click at [43, 444] on div "Pen" at bounding box center [39, 532] width 14 height 8
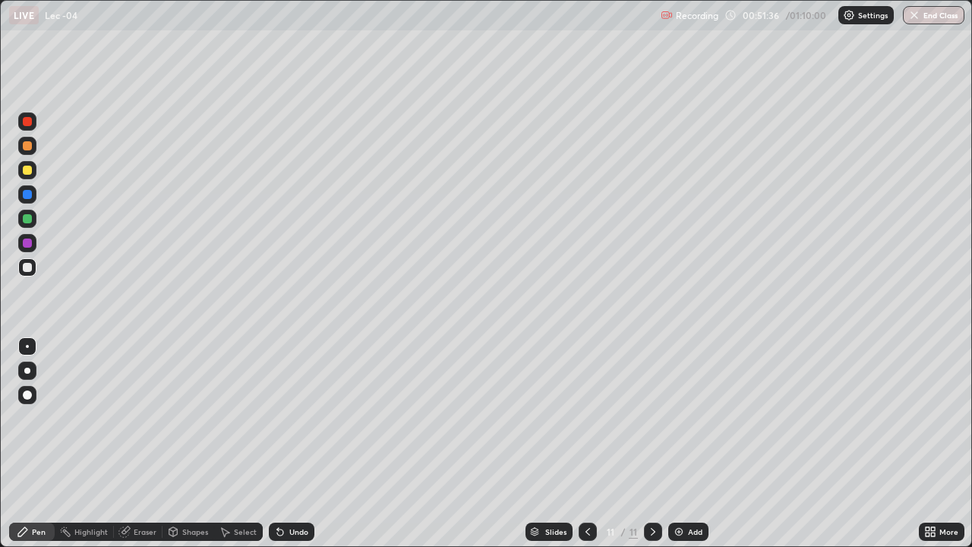
click at [688, 444] on div "Add" at bounding box center [695, 532] width 14 height 8
click at [141, 444] on div "Eraser" at bounding box center [145, 532] width 23 height 8
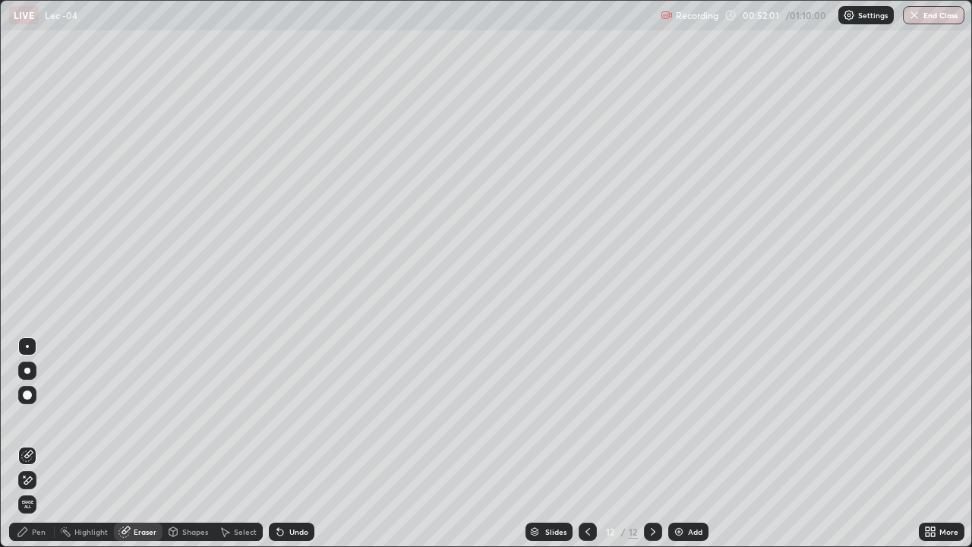
click at [37, 444] on div "Pen" at bounding box center [39, 532] width 14 height 8
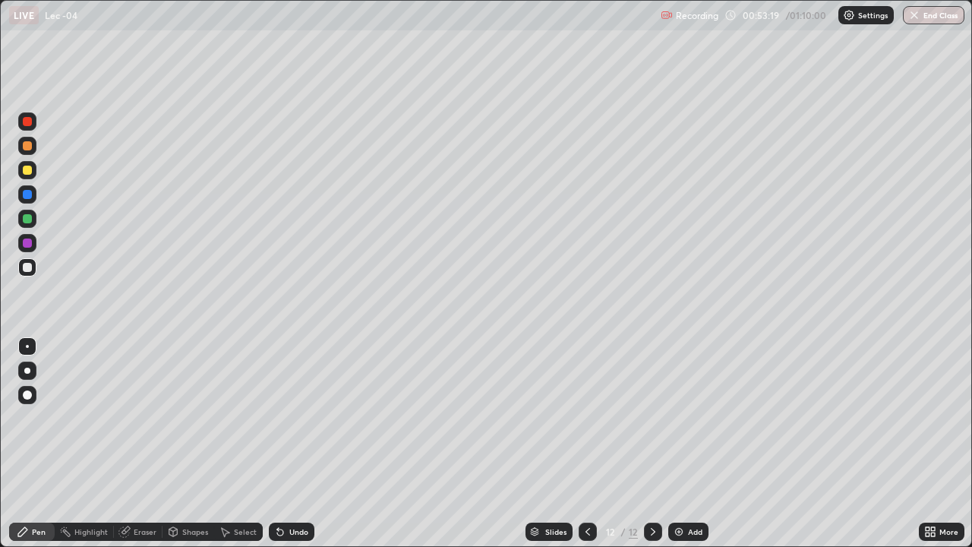
click at [586, 444] on icon at bounding box center [588, 532] width 12 height 12
click at [652, 444] on icon at bounding box center [653, 532] width 12 height 12
click at [673, 444] on img at bounding box center [679, 532] width 12 height 12
click at [128, 444] on icon at bounding box center [125, 532] width 12 height 12
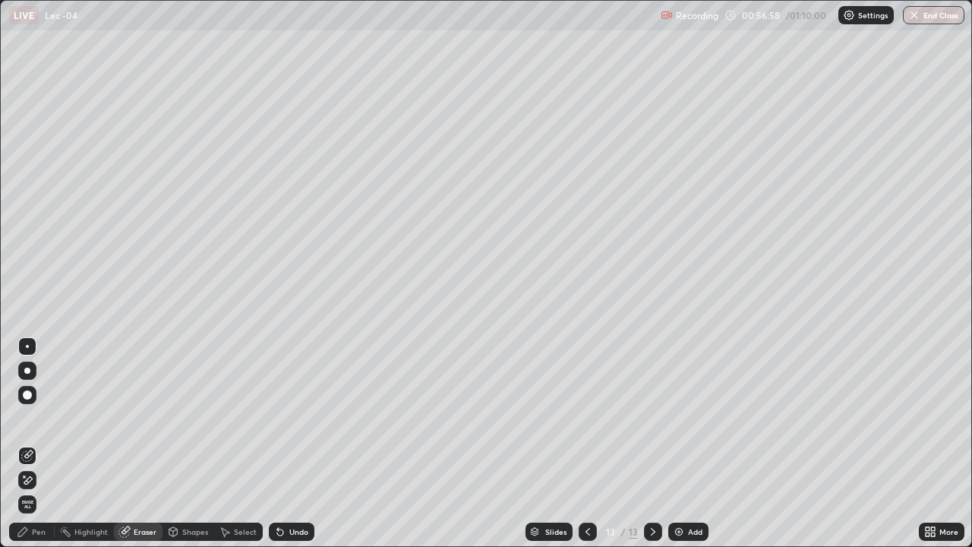
click at [22, 444] on icon at bounding box center [22, 531] width 9 height 9
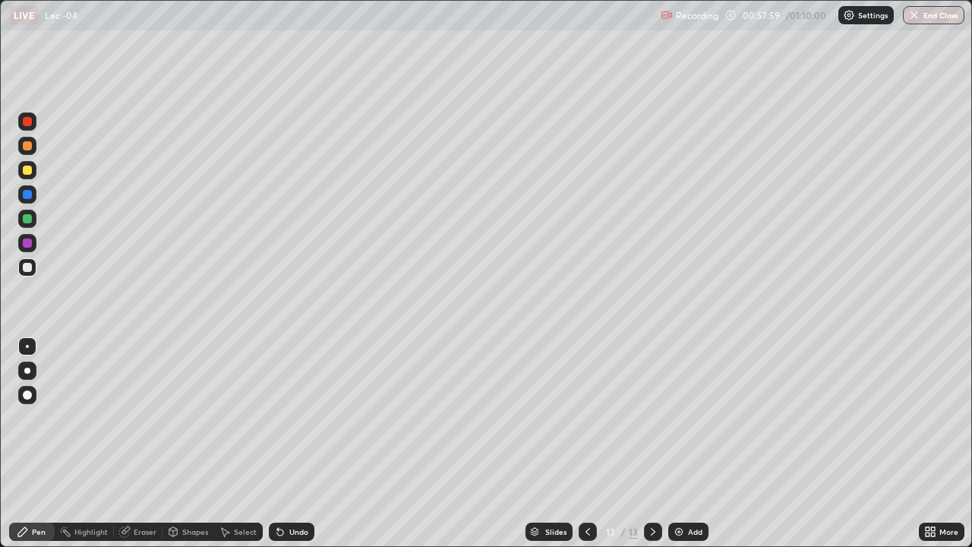
click at [33, 170] on div at bounding box center [27, 170] width 18 height 18
click at [586, 444] on icon at bounding box center [588, 532] width 12 height 12
click at [587, 444] on icon at bounding box center [588, 532] width 12 height 12
click at [590, 444] on div at bounding box center [588, 532] width 18 height 18
click at [653, 444] on icon at bounding box center [653, 532] width 12 height 12
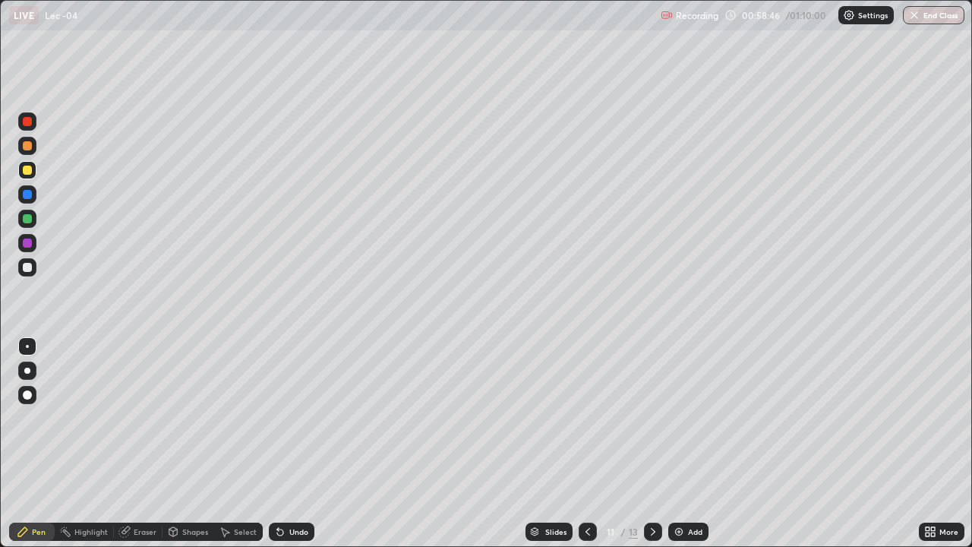
click at [652, 444] on icon at bounding box center [653, 532] width 12 height 12
click at [653, 444] on icon at bounding box center [653, 532] width 12 height 12
click at [685, 444] on div "Add" at bounding box center [689, 532] width 40 height 18
click at [27, 267] on div at bounding box center [27, 267] width 9 height 9
click at [131, 444] on div "Eraser" at bounding box center [138, 532] width 49 height 18
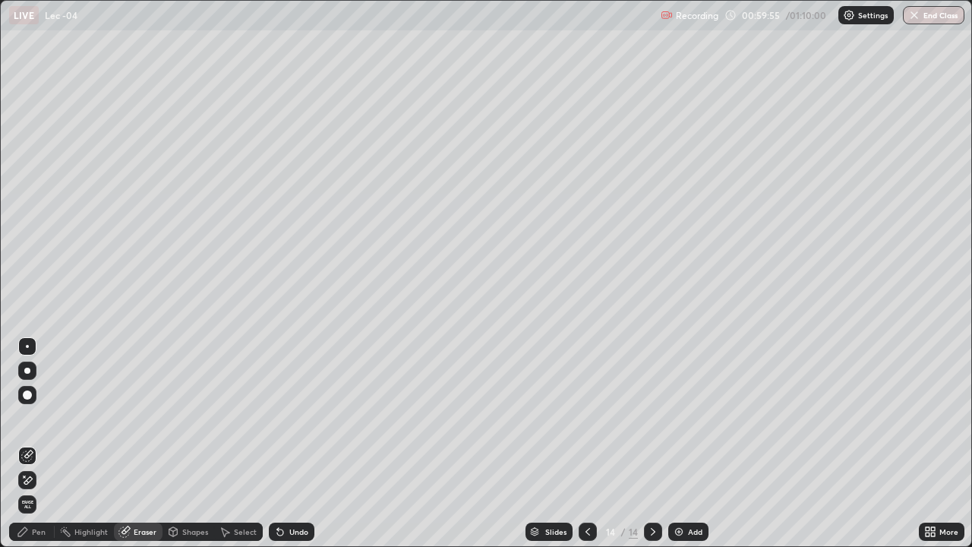
click at [34, 444] on div "Pen" at bounding box center [32, 532] width 46 height 18
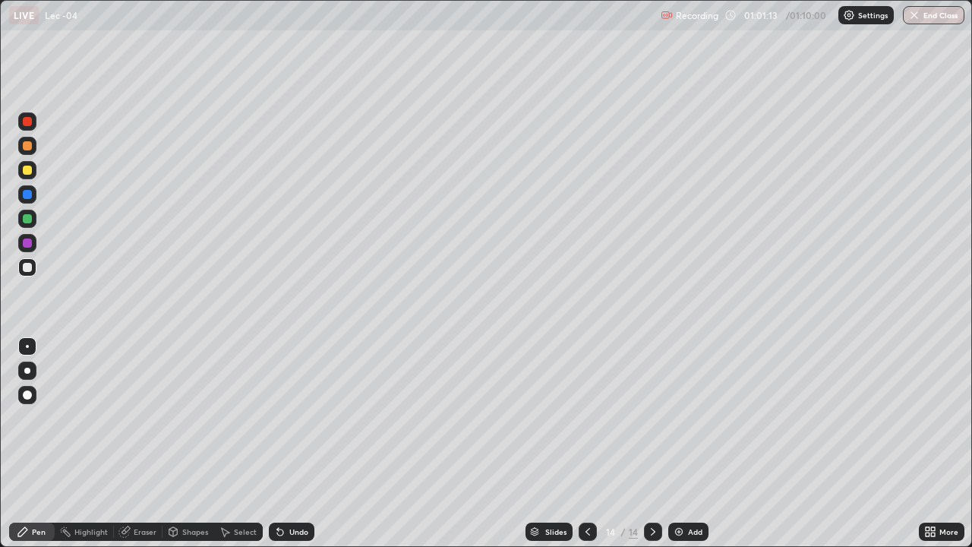
click at [651, 444] on icon at bounding box center [653, 532] width 12 height 12
click at [140, 444] on div "Eraser" at bounding box center [138, 532] width 49 height 18
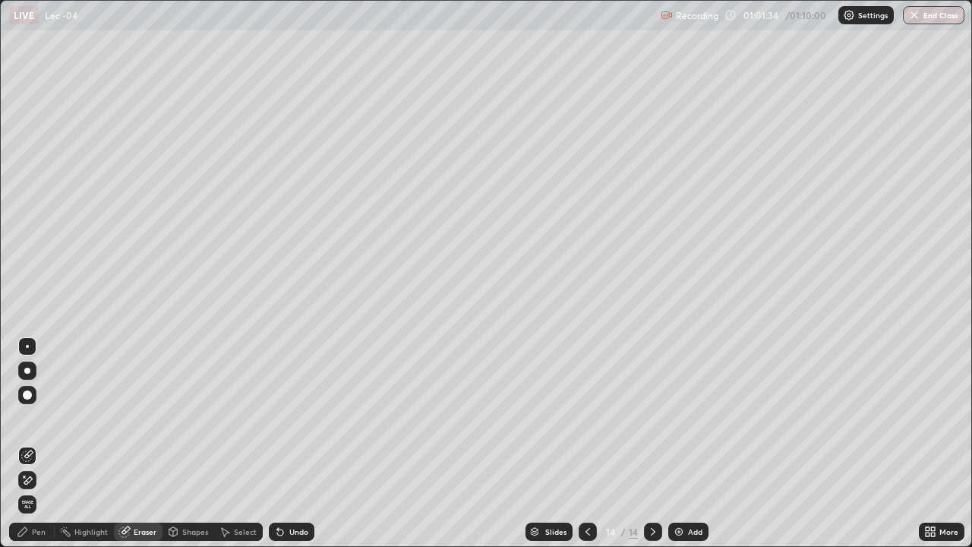
click at [33, 444] on div "Pen" at bounding box center [39, 532] width 14 height 8
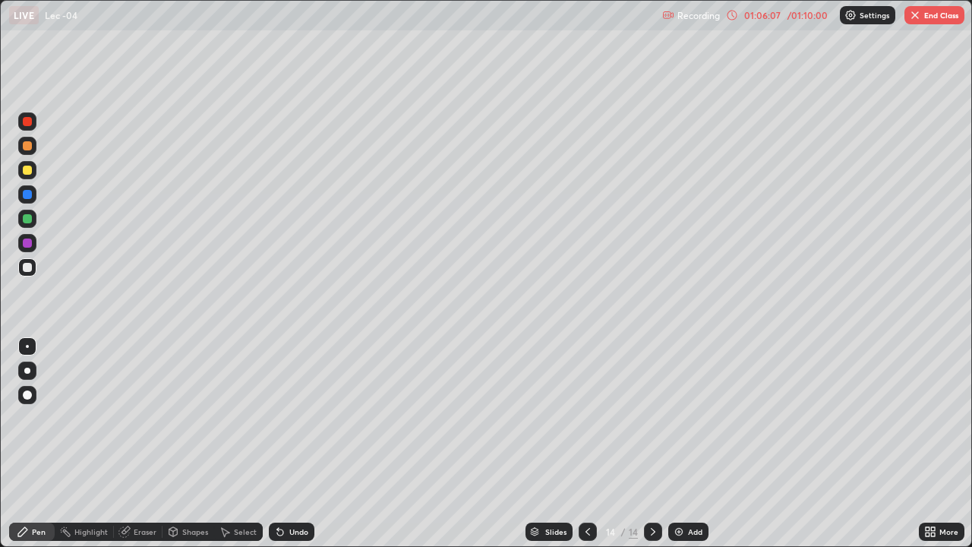
click at [678, 444] on img at bounding box center [679, 532] width 12 height 12
click at [33, 171] on div at bounding box center [27, 170] width 18 height 18
click at [679, 444] on img at bounding box center [679, 532] width 12 height 12
click at [691, 444] on div "Add" at bounding box center [695, 532] width 14 height 8
click at [138, 444] on div "Eraser" at bounding box center [145, 532] width 23 height 8
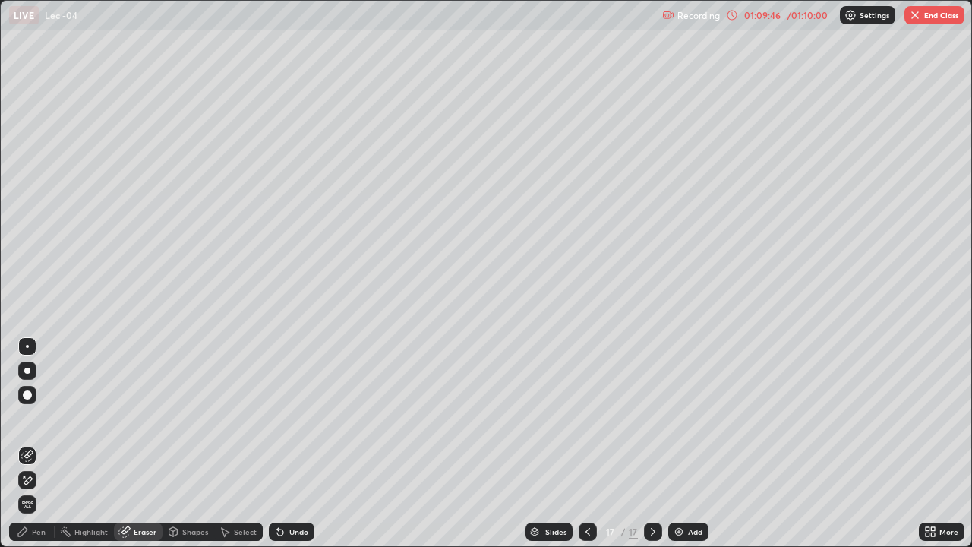
click at [31, 444] on div "Pen" at bounding box center [32, 532] width 46 height 18
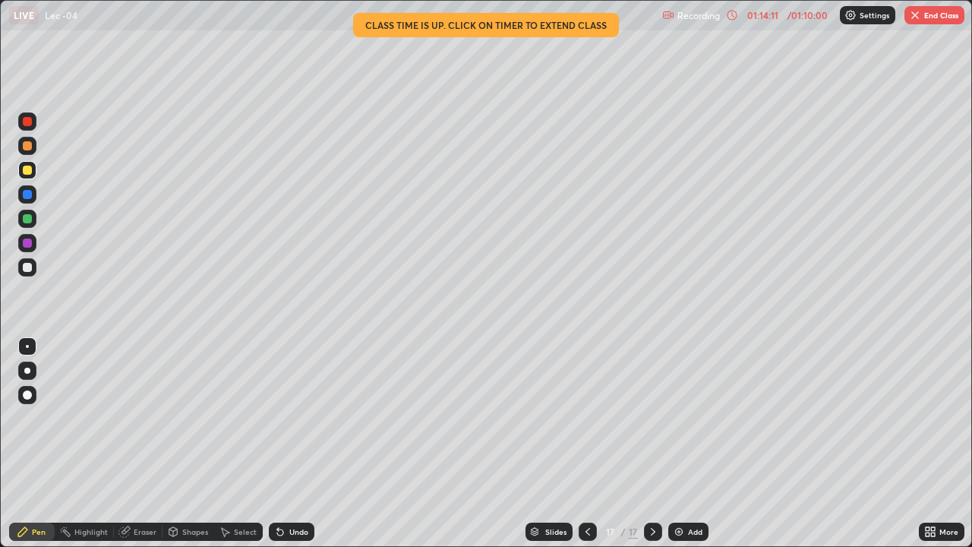
click at [925, 14] on button "End Class" at bounding box center [935, 15] width 60 height 18
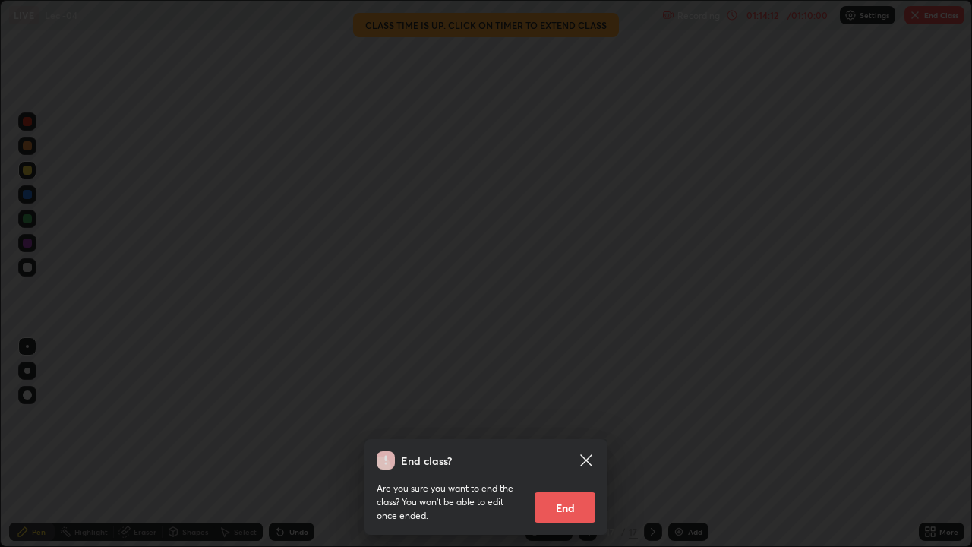
click at [581, 444] on button "End" at bounding box center [565, 507] width 61 height 30
